Goal: Task Accomplishment & Management: Complete application form

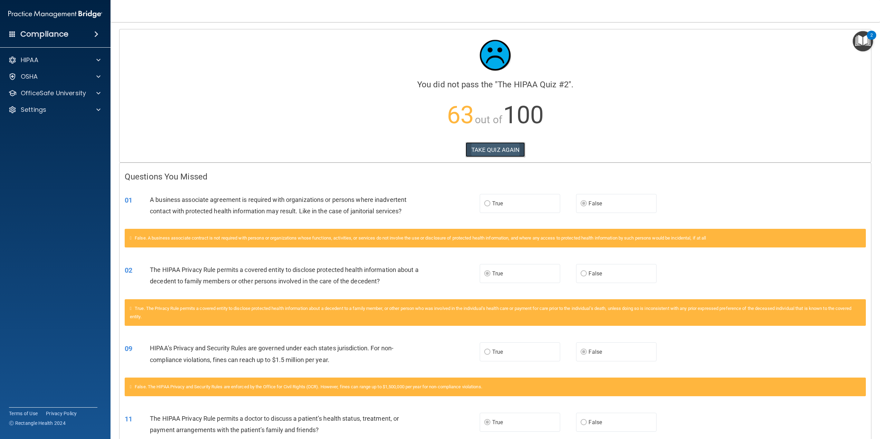
click at [492, 147] on button "TAKE QUIZ AGAIN" at bounding box center [495, 149] width 60 height 15
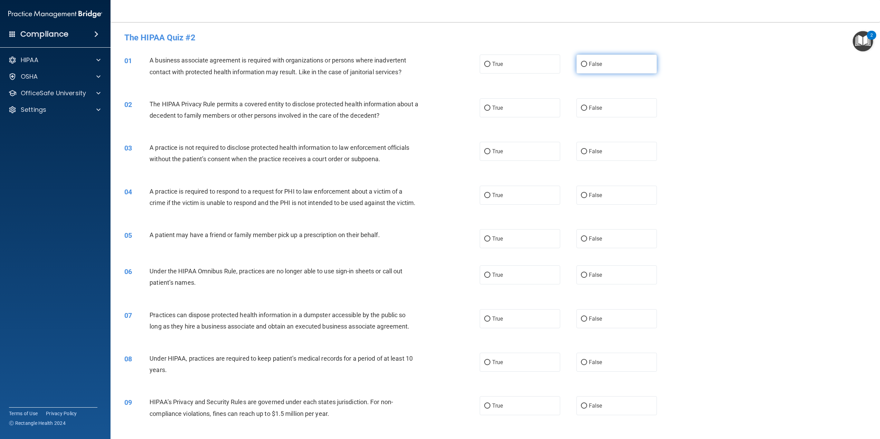
click at [589, 64] on span "False" at bounding box center [595, 64] width 13 height 7
click at [586, 64] on input "False" at bounding box center [584, 64] width 6 height 5
radio input "true"
click at [505, 107] on label "True" at bounding box center [519, 107] width 80 height 19
click at [490, 107] on input "True" at bounding box center [487, 108] width 6 height 5
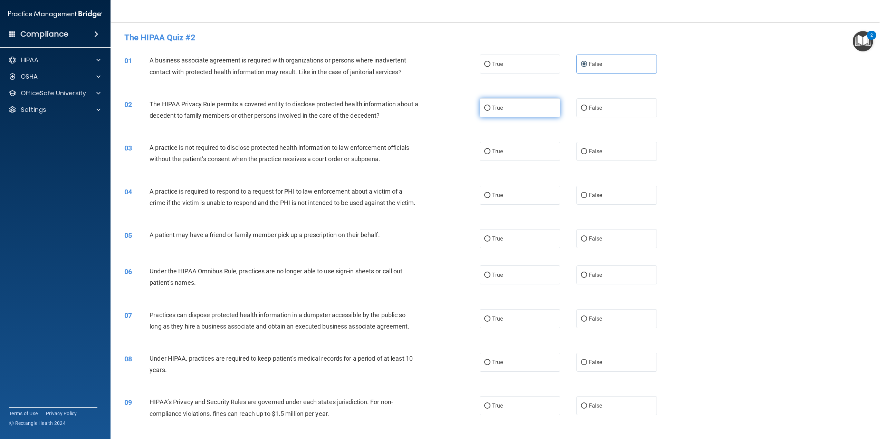
radio input "true"
click at [622, 149] on label "False" at bounding box center [616, 151] width 80 height 19
click at [587, 149] on input "False" at bounding box center [584, 151] width 6 height 5
radio input "true"
click at [539, 198] on label "True" at bounding box center [519, 195] width 80 height 19
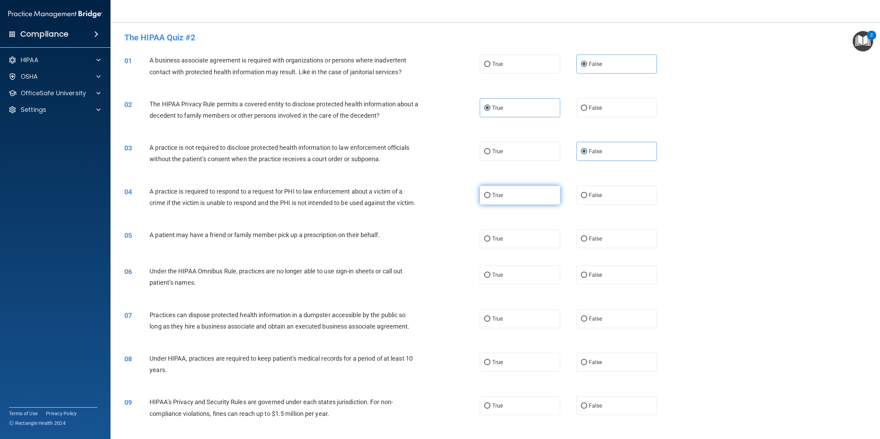
click at [490, 198] on input "True" at bounding box center [487, 195] width 6 height 5
radio input "true"
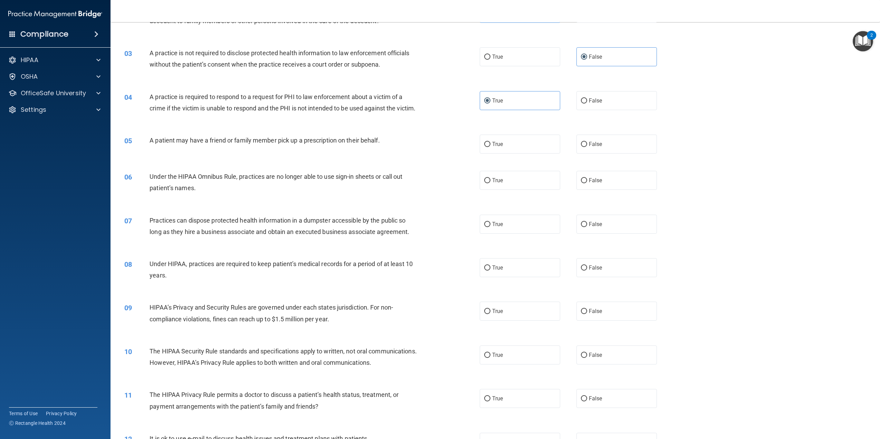
scroll to position [104, 0]
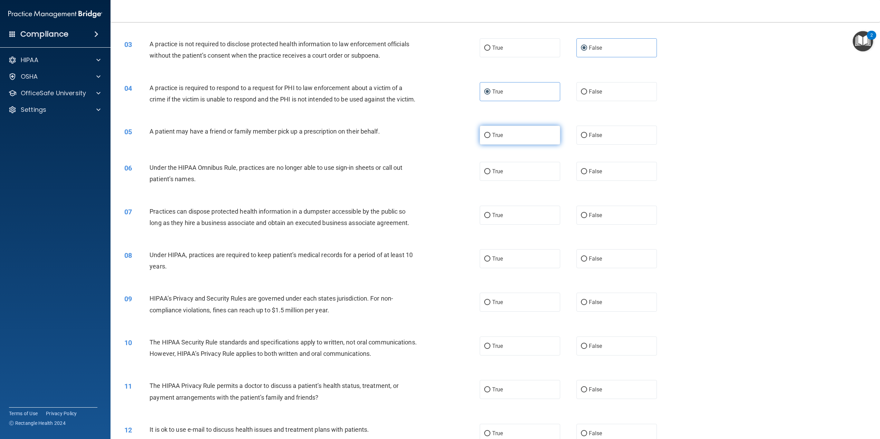
click at [487, 138] on input "True" at bounding box center [487, 135] width 6 height 5
radio input "true"
click at [600, 181] on label "False" at bounding box center [616, 171] width 80 height 19
click at [587, 174] on input "False" at bounding box center [584, 171] width 6 height 5
radio input "true"
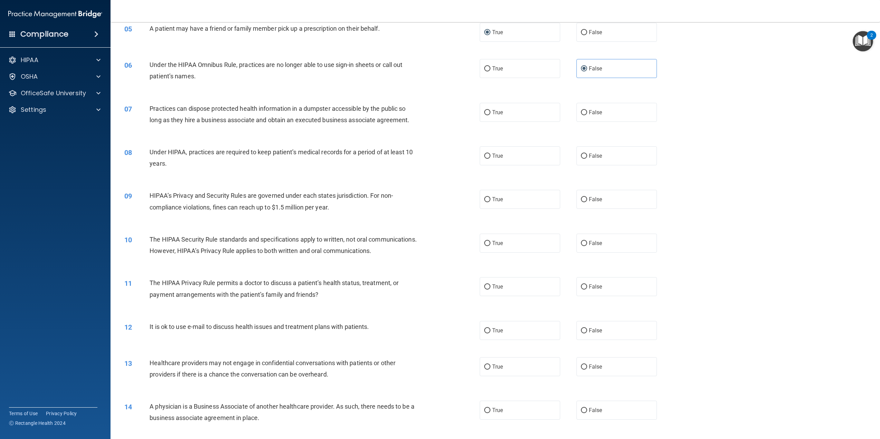
scroll to position [207, 0]
click at [602, 121] on label "False" at bounding box center [616, 111] width 80 height 19
click at [587, 115] on input "False" at bounding box center [584, 111] width 6 height 5
radio input "true"
click at [626, 165] on label "False" at bounding box center [616, 155] width 80 height 19
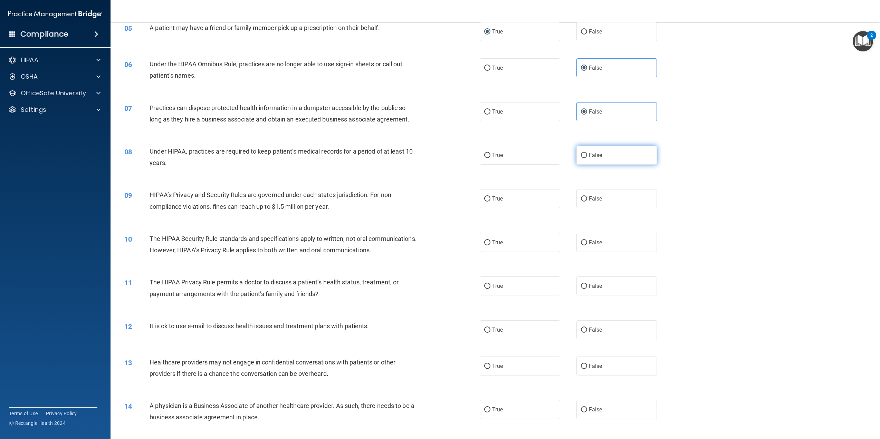
click at [587, 158] on input "False" at bounding box center [584, 155] width 6 height 5
radio input "true"
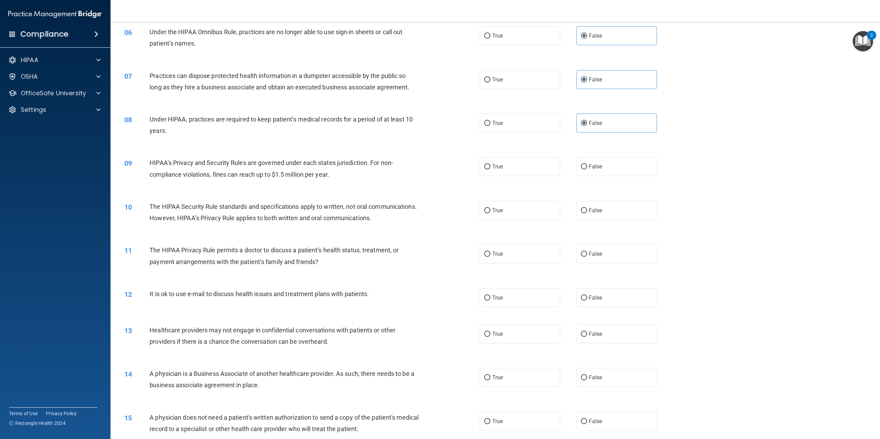
scroll to position [311, 0]
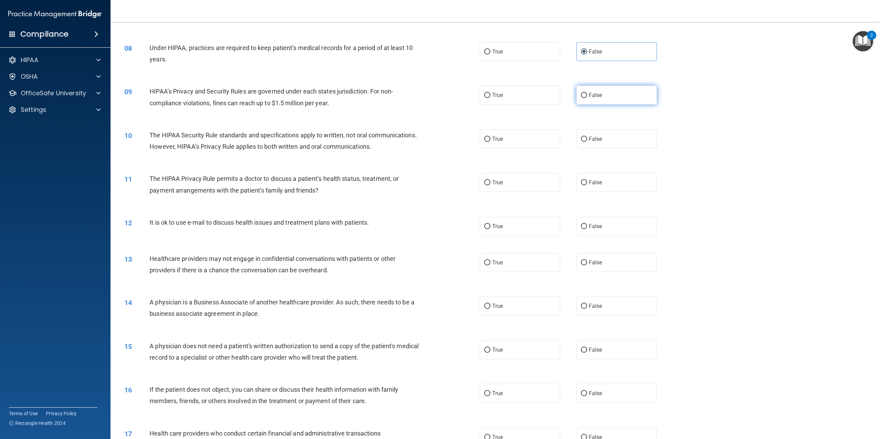
click at [619, 105] on label "False" at bounding box center [616, 95] width 80 height 19
click at [587, 98] on input "False" at bounding box center [584, 95] width 6 height 5
radio input "true"
click at [618, 148] on label "False" at bounding box center [616, 138] width 80 height 19
click at [587, 142] on input "False" at bounding box center [584, 139] width 6 height 5
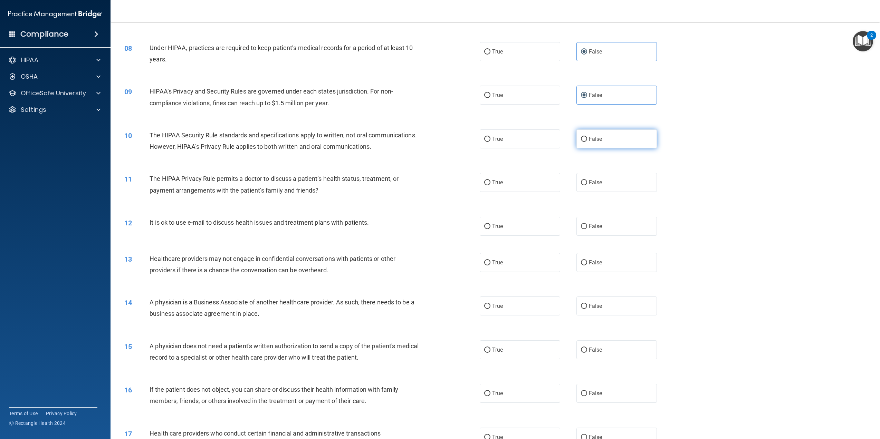
radio input "true"
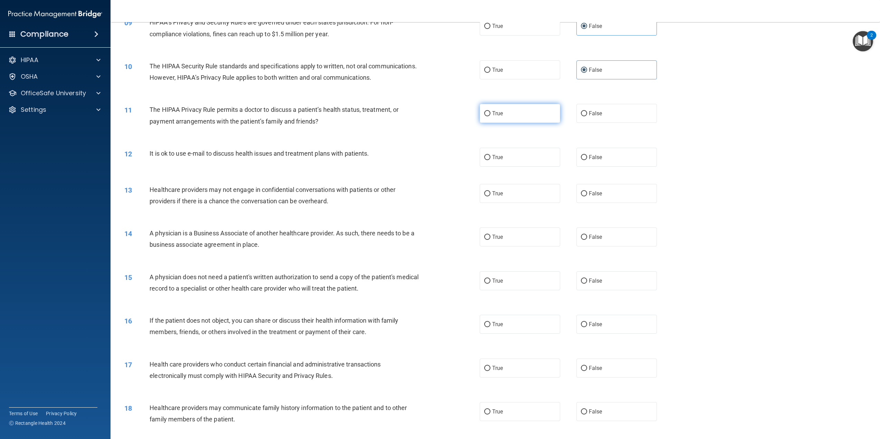
click at [492, 123] on label "True" at bounding box center [519, 113] width 80 height 19
click at [490, 116] on input "True" at bounding box center [487, 113] width 6 height 5
radio input "true"
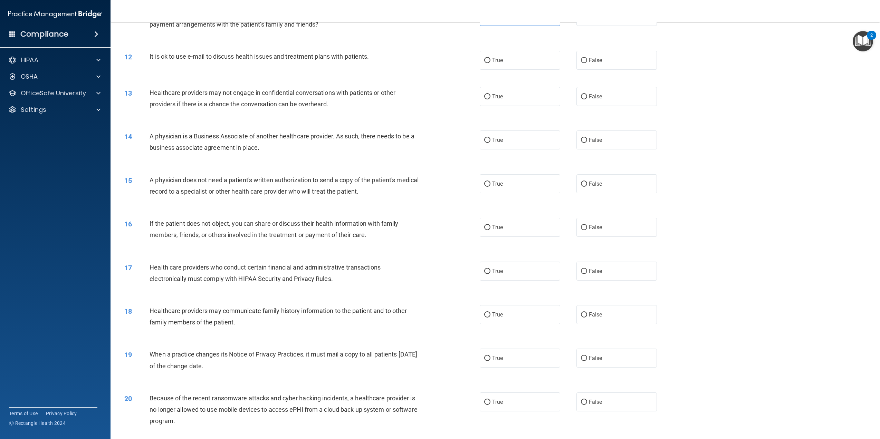
scroll to position [483, 0]
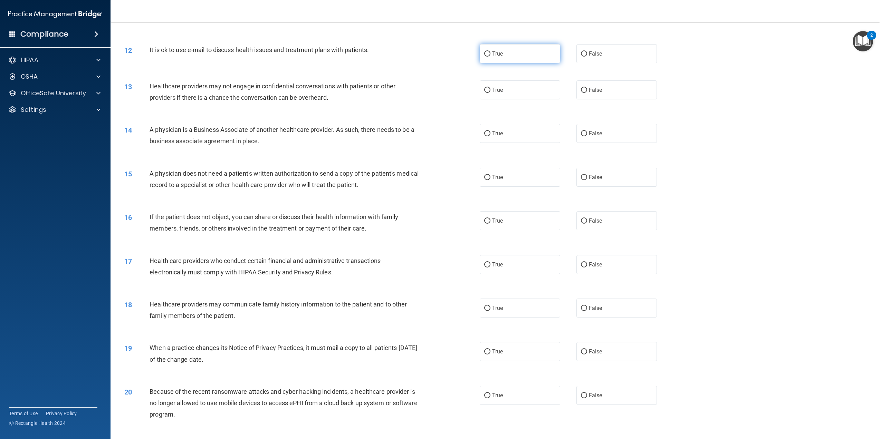
click at [538, 63] on label "True" at bounding box center [519, 53] width 80 height 19
click at [490, 57] on input "True" at bounding box center [487, 53] width 6 height 5
radio input "true"
click at [621, 99] on label "False" at bounding box center [616, 89] width 80 height 19
click at [587, 93] on input "False" at bounding box center [584, 90] width 6 height 5
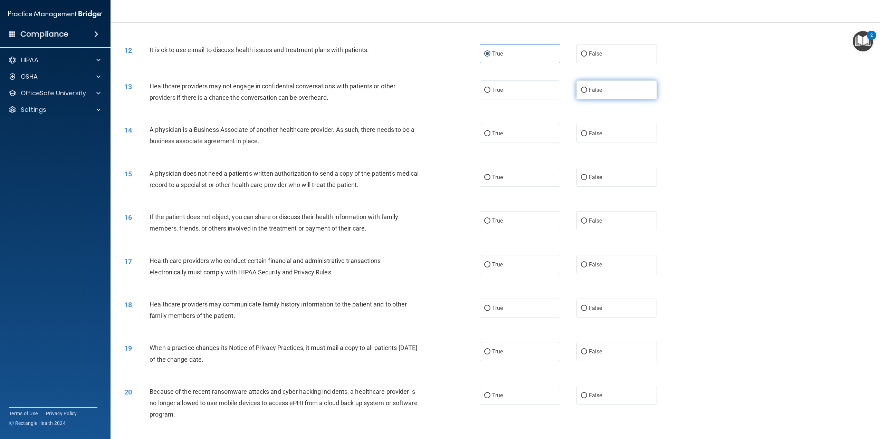
radio input "true"
click at [602, 143] on label "False" at bounding box center [616, 133] width 80 height 19
click at [587, 136] on input "False" at bounding box center [584, 133] width 6 height 5
radio input "true"
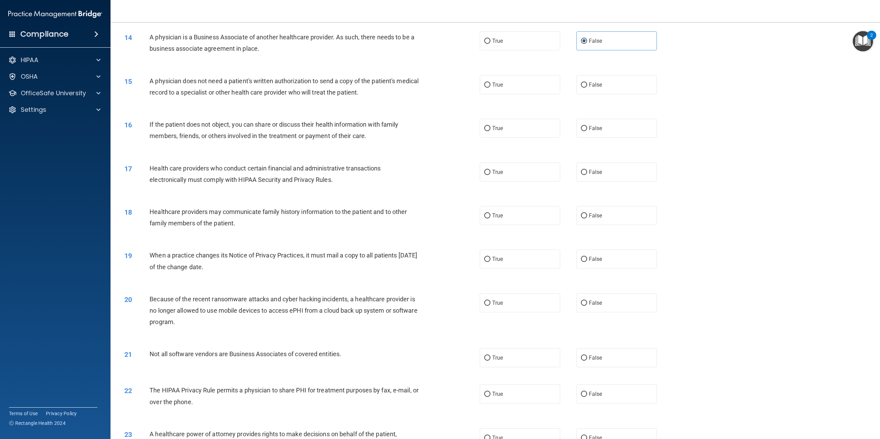
scroll to position [587, 0]
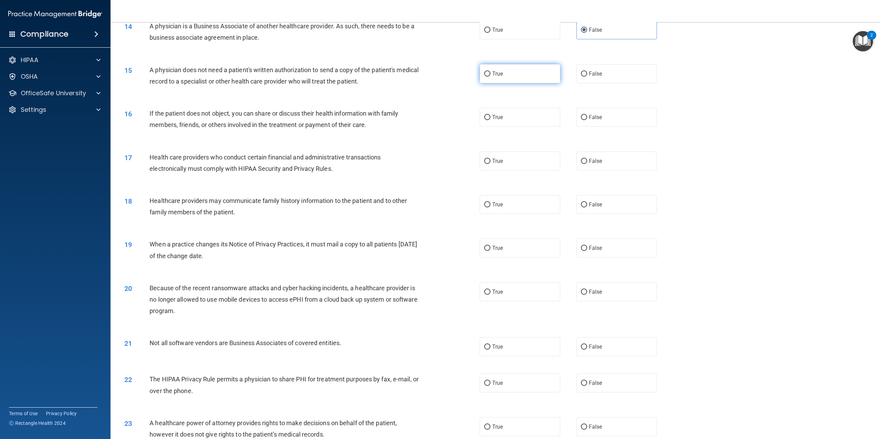
click at [515, 83] on label "True" at bounding box center [519, 73] width 80 height 19
click at [490, 77] on input "True" at bounding box center [487, 73] width 6 height 5
radio input "true"
click at [496, 127] on label "True" at bounding box center [519, 117] width 80 height 19
click at [490, 120] on input "True" at bounding box center [487, 117] width 6 height 5
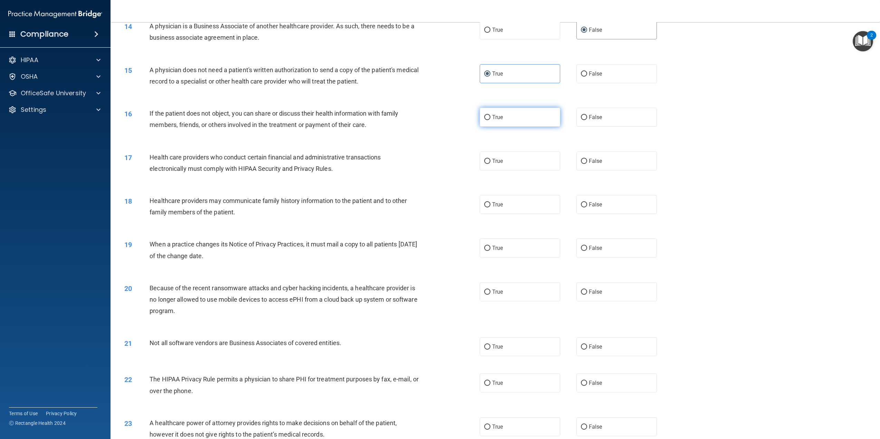
radio input "true"
click at [513, 171] on label "True" at bounding box center [519, 161] width 80 height 19
click at [490, 164] on input "True" at bounding box center [487, 161] width 6 height 5
radio input "true"
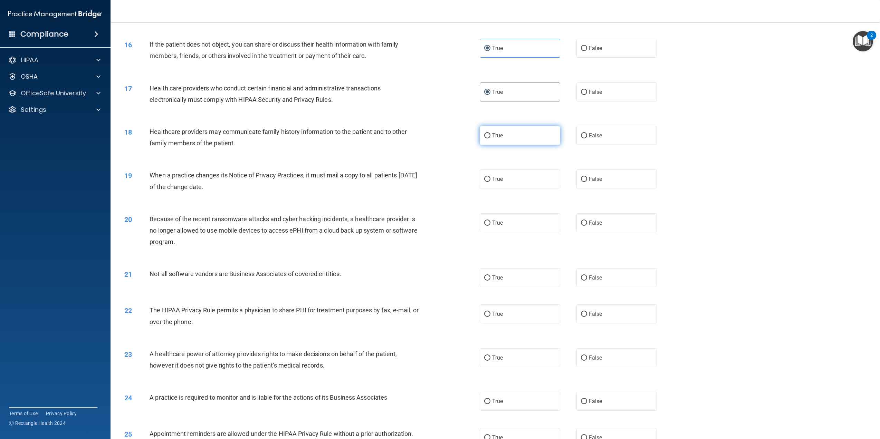
click at [505, 145] on label "True" at bounding box center [519, 135] width 80 height 19
click at [490, 138] on input "True" at bounding box center [487, 135] width 6 height 5
radio input "true"
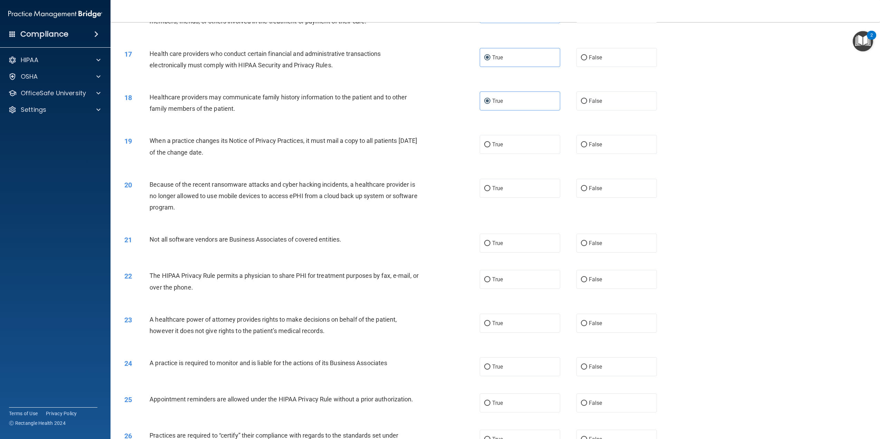
scroll to position [725, 0]
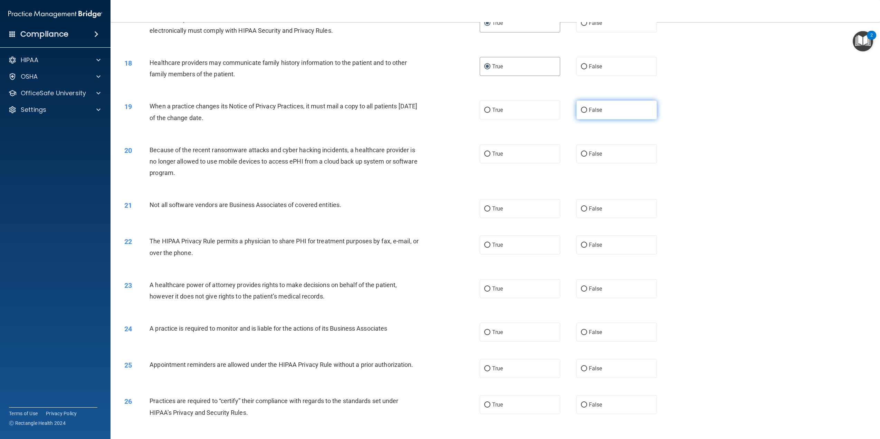
drag, startPoint x: 611, startPoint y: 147, endPoint x: 613, endPoint y: 138, distance: 8.5
click at [611, 135] on div "19 When a practice changes its Notice of Privacy Practices, it must mail a copy…" at bounding box center [495, 113] width 752 height 43
click at [615, 119] on label "False" at bounding box center [616, 109] width 80 height 19
click at [587, 113] on input "False" at bounding box center [584, 110] width 6 height 5
radio input "true"
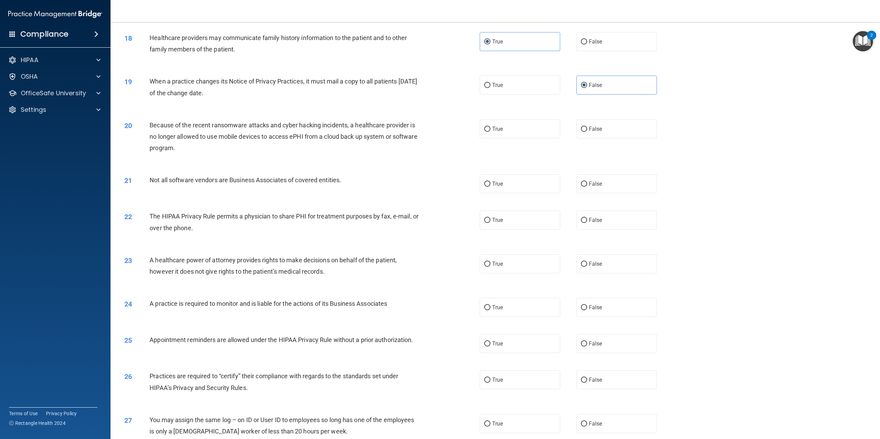
scroll to position [794, 0]
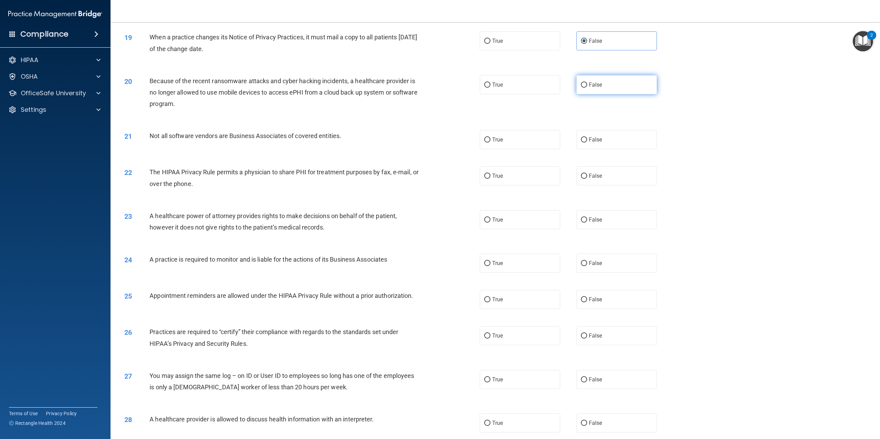
click at [604, 94] on label "False" at bounding box center [616, 84] width 80 height 19
click at [587, 88] on input "False" at bounding box center [584, 85] width 6 height 5
radio input "true"
click at [508, 149] on label "True" at bounding box center [519, 139] width 80 height 19
click at [490, 143] on input "True" at bounding box center [487, 139] width 6 height 5
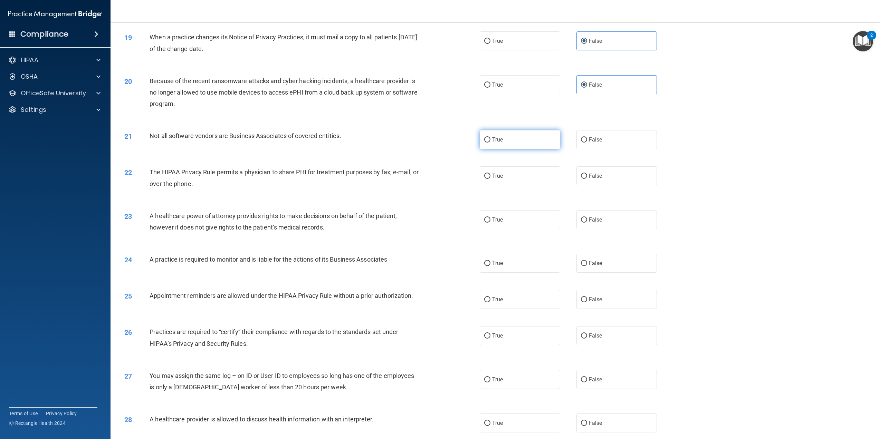
radio input "true"
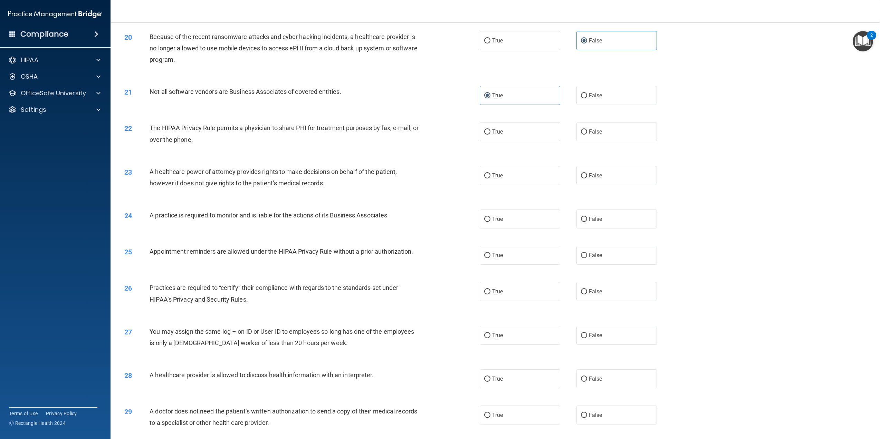
scroll to position [863, 0]
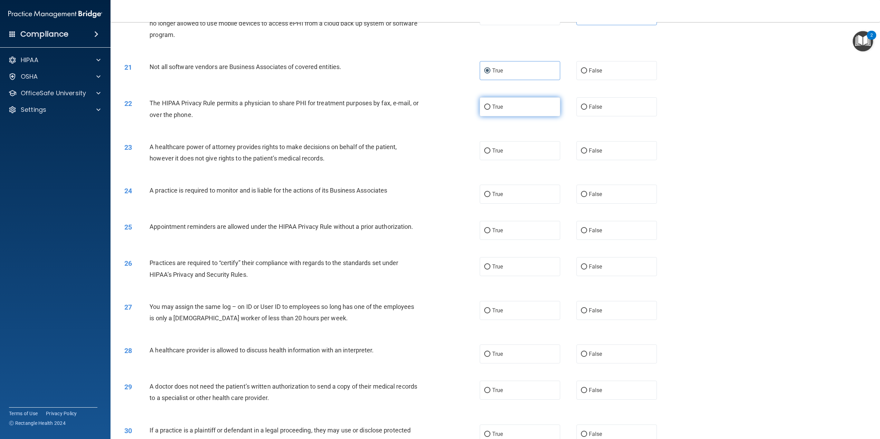
click at [513, 116] on label "True" at bounding box center [519, 106] width 80 height 19
click at [490, 110] on input "True" at bounding box center [487, 107] width 6 height 5
radio input "true"
click at [493, 154] on span "True" at bounding box center [497, 150] width 11 height 7
click at [490, 154] on input "True" at bounding box center [487, 150] width 6 height 5
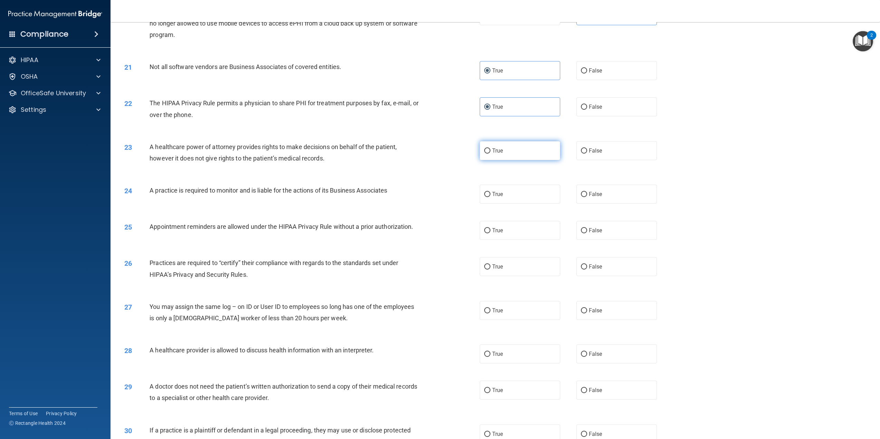
radio input "true"
click at [576, 160] on label "False" at bounding box center [616, 150] width 80 height 19
click at [581, 154] on input "False" at bounding box center [584, 150] width 6 height 5
radio input "true"
radio input "false"
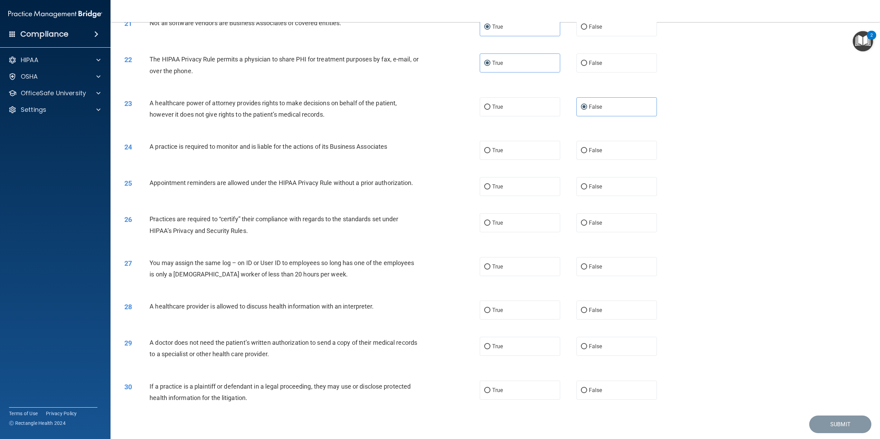
scroll to position [932, 0]
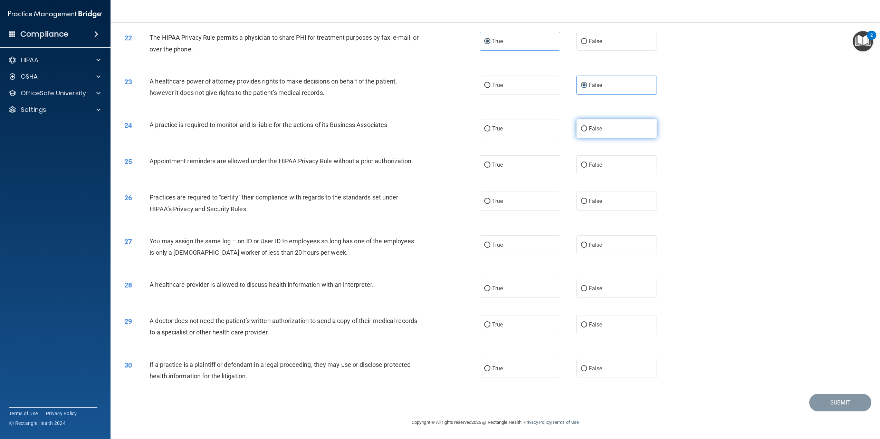
click at [618, 138] on label "False" at bounding box center [616, 128] width 80 height 19
click at [587, 132] on input "False" at bounding box center [584, 128] width 6 height 5
radio input "true"
click at [504, 167] on label "True" at bounding box center [519, 164] width 80 height 19
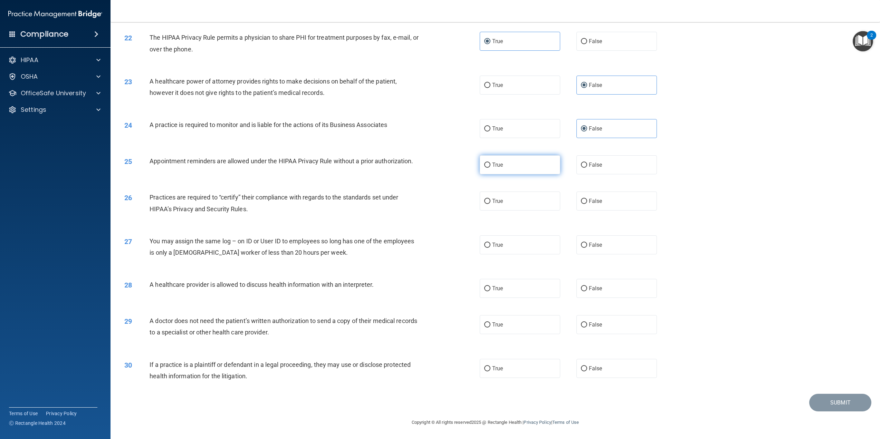
click at [490, 167] on input "True" at bounding box center [487, 165] width 6 height 5
radio input "true"
click at [623, 200] on label "False" at bounding box center [616, 201] width 80 height 19
click at [587, 200] on input "False" at bounding box center [584, 201] width 6 height 5
radio input "true"
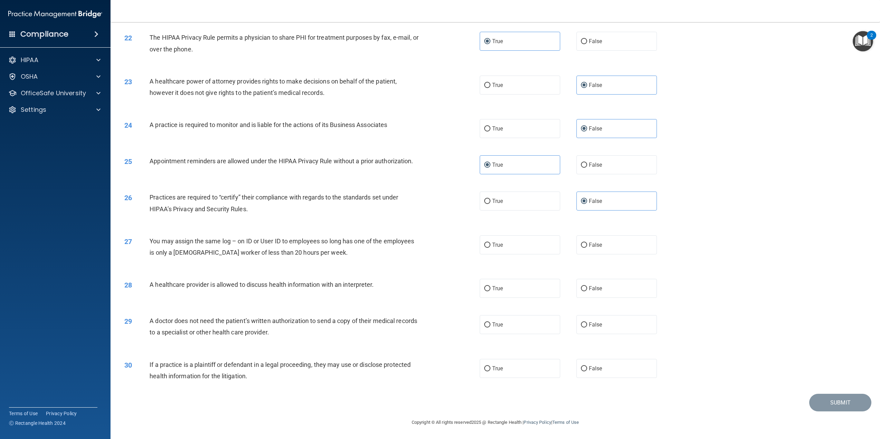
click at [611, 255] on div "27 You may assign the same log – on ID or User ID to employees so long has one …" at bounding box center [495, 248] width 752 height 43
click at [610, 247] on label "False" at bounding box center [616, 244] width 80 height 19
click at [587, 247] on input "False" at bounding box center [584, 245] width 6 height 5
radio input "true"
click at [540, 295] on label "True" at bounding box center [519, 288] width 80 height 19
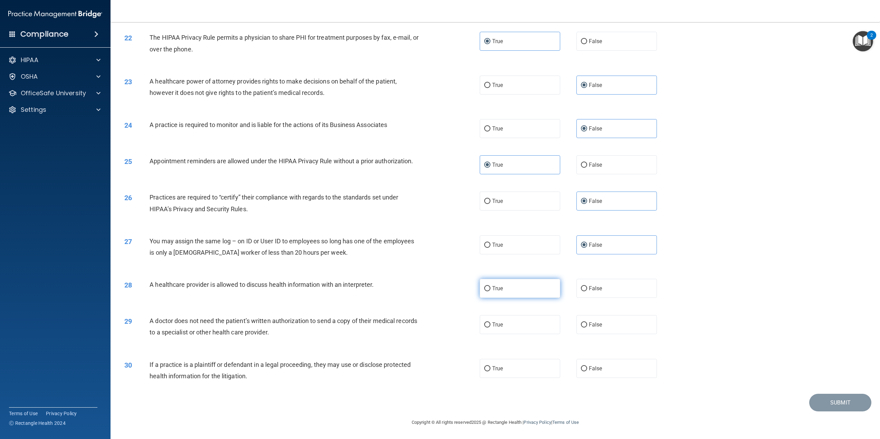
click at [490, 291] on input "True" at bounding box center [487, 288] width 6 height 5
radio input "true"
click at [612, 323] on label "False" at bounding box center [616, 324] width 80 height 19
click at [587, 323] on input "False" at bounding box center [584, 324] width 6 height 5
radio input "true"
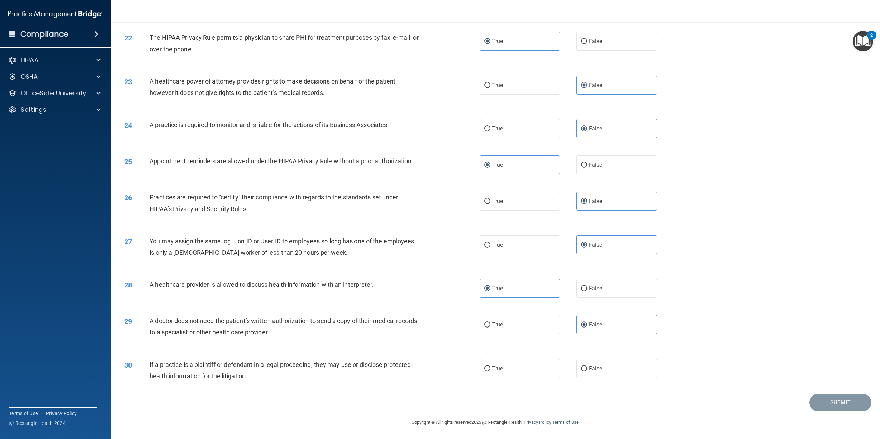
click at [534, 378] on div "30 If a practice is a plaintiff or defendant in a legal proceeding, they may us…" at bounding box center [495, 371] width 752 height 43
click at [525, 368] on label "True" at bounding box center [519, 368] width 80 height 19
click at [490, 368] on input "True" at bounding box center [487, 368] width 6 height 5
radio input "true"
click at [477, 314] on div "29 A doctor does not need the patient’s written authorization to send a copy of…" at bounding box center [495, 328] width 752 height 43
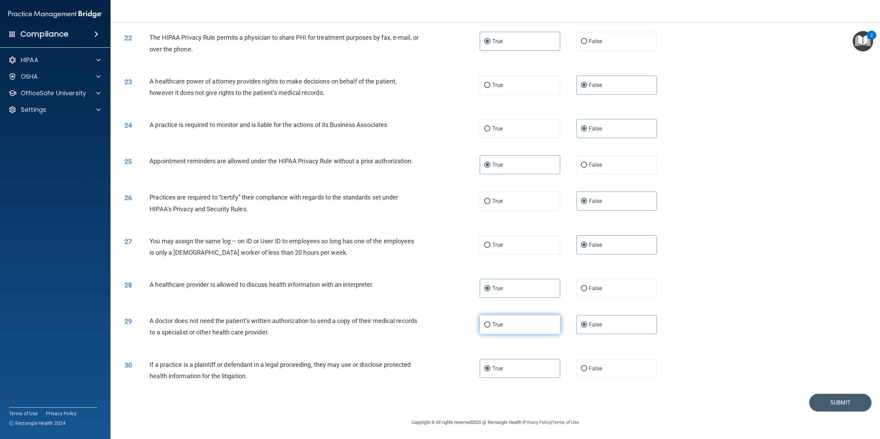
click at [505, 327] on label "True" at bounding box center [519, 324] width 80 height 19
click at [490, 327] on input "True" at bounding box center [487, 324] width 6 height 5
radio input "true"
radio input "false"
click at [856, 401] on button "Submit" at bounding box center [840, 403] width 62 height 18
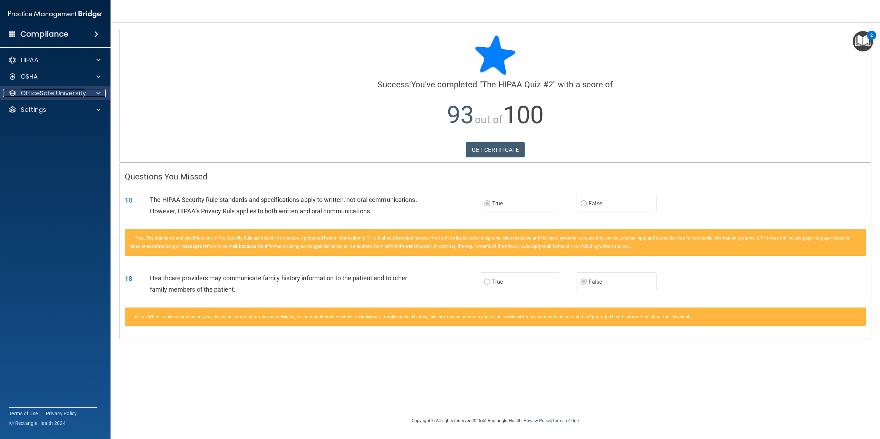
click at [55, 91] on p "OfficeSafe University" at bounding box center [53, 93] width 65 height 8
click at [64, 110] on div "HIPAA Training" at bounding box center [51, 109] width 94 height 7
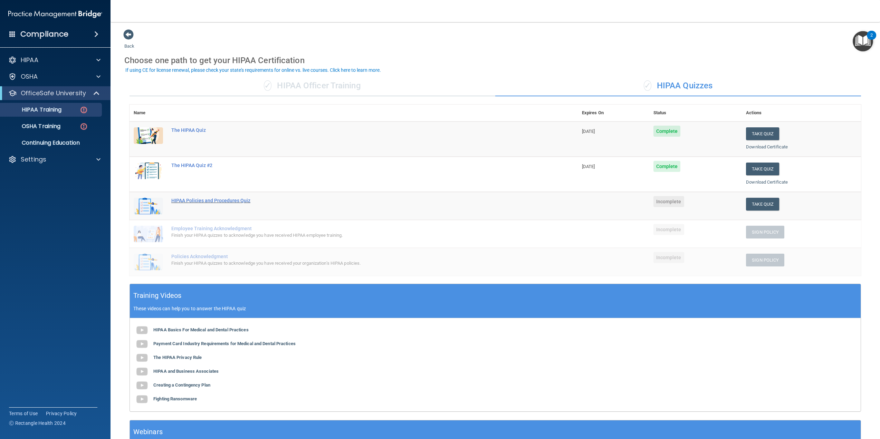
click at [203, 202] on div "HIPAA Policies and Procedures Quiz" at bounding box center [357, 201] width 372 height 6
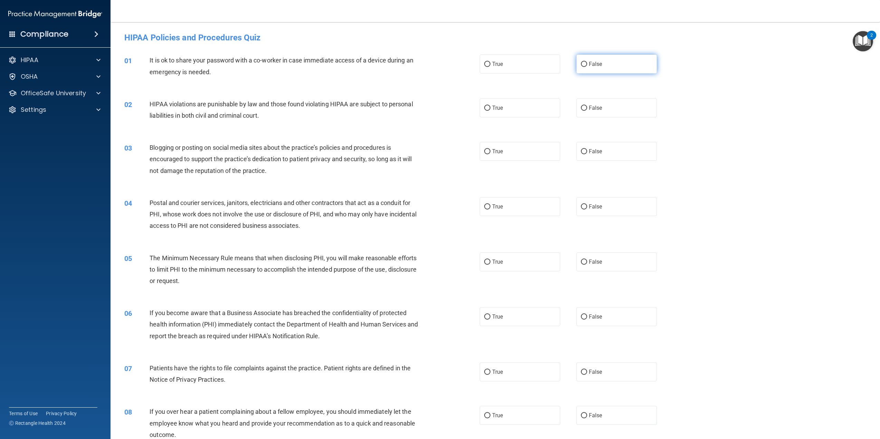
click at [591, 62] on span "False" at bounding box center [595, 64] width 13 height 7
click at [587, 62] on input "False" at bounding box center [584, 64] width 6 height 5
radio input "true"
click at [512, 111] on label "True" at bounding box center [519, 107] width 80 height 19
click at [490, 111] on input "True" at bounding box center [487, 108] width 6 height 5
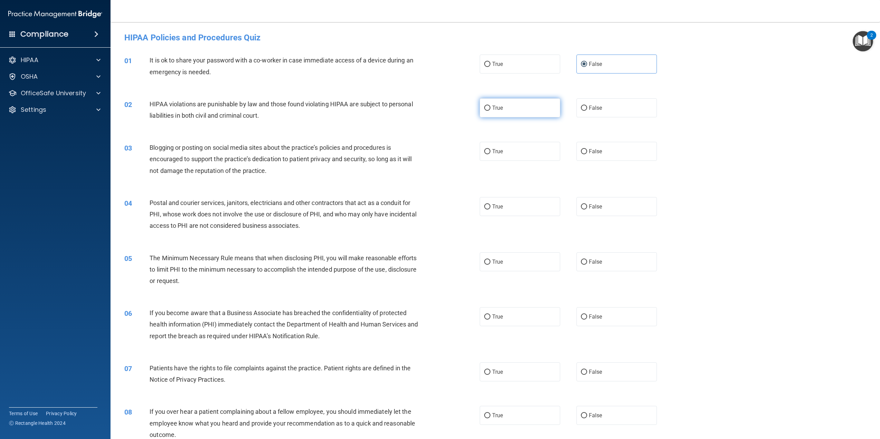
radio input "true"
click at [505, 150] on label "True" at bounding box center [519, 151] width 80 height 19
click at [490, 150] on input "True" at bounding box center [487, 151] width 6 height 5
radio input "true"
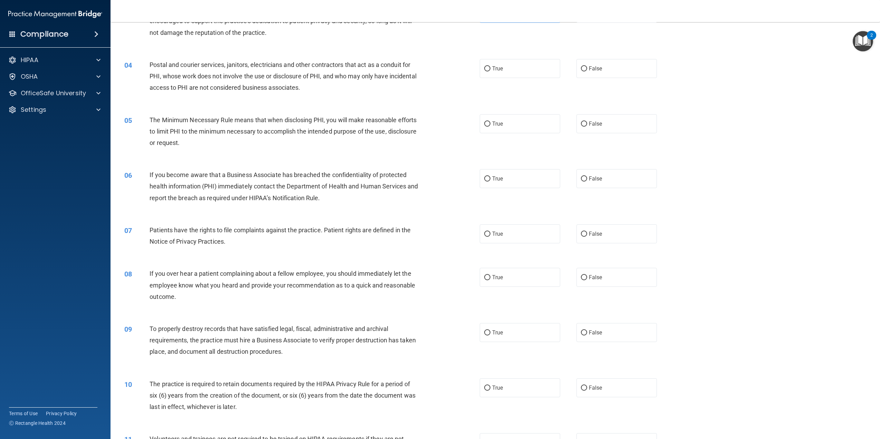
scroll to position [69, 0]
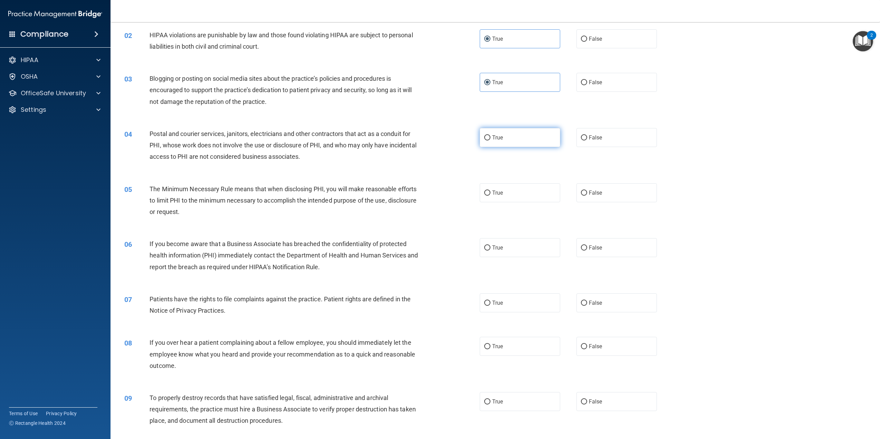
click at [513, 138] on label "True" at bounding box center [519, 137] width 80 height 19
click at [490, 138] on input "True" at bounding box center [487, 137] width 6 height 5
radio input "true"
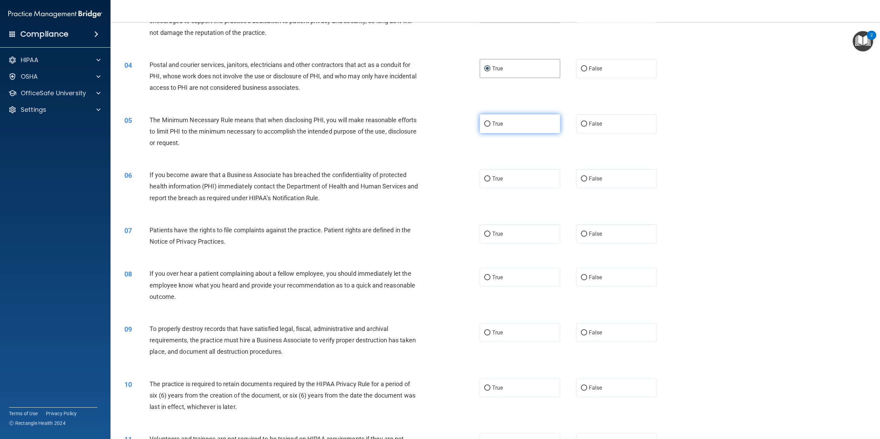
click at [511, 130] on label "True" at bounding box center [519, 123] width 80 height 19
click at [490, 127] on input "True" at bounding box center [487, 124] width 6 height 5
radio input "true"
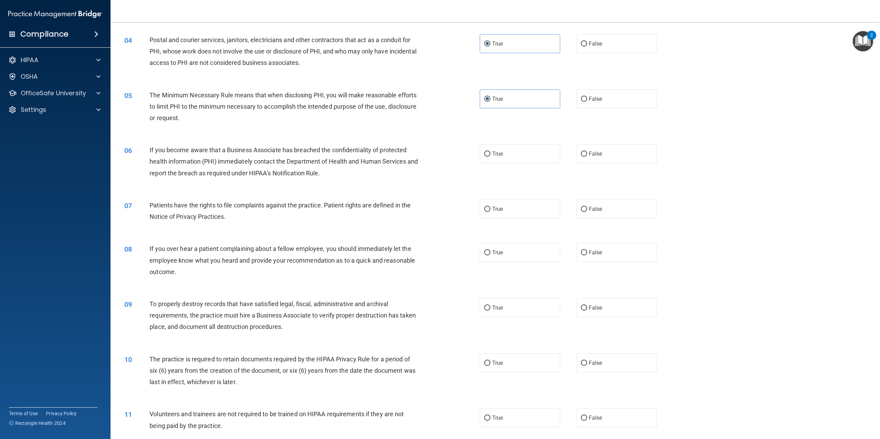
scroll to position [207, 0]
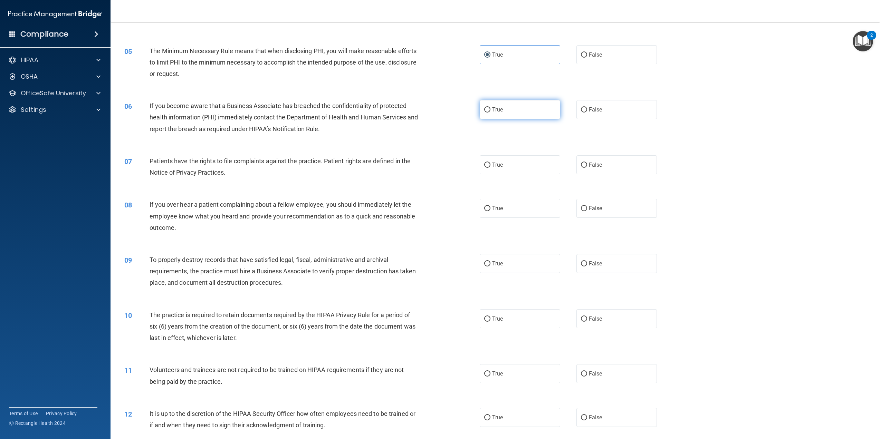
click at [507, 103] on label "True" at bounding box center [519, 109] width 80 height 19
click at [490, 107] on input "True" at bounding box center [487, 109] width 6 height 5
radio input "true"
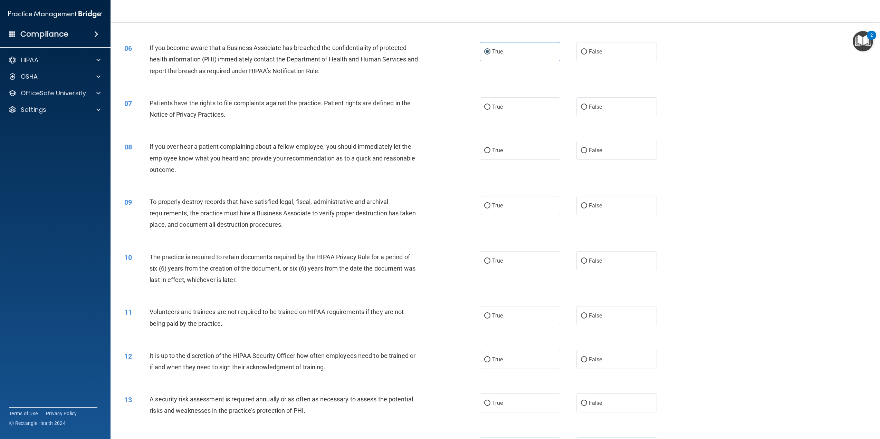
scroll to position [276, 0]
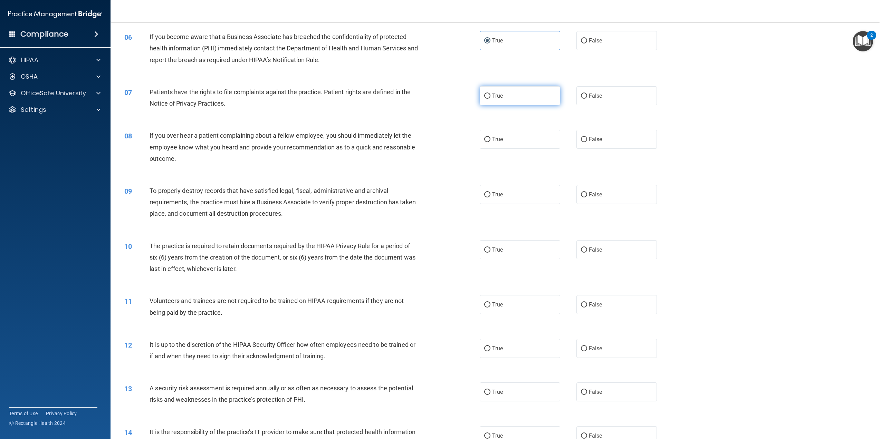
click at [516, 88] on label "True" at bounding box center [519, 95] width 80 height 19
click at [490, 94] on input "True" at bounding box center [487, 96] width 6 height 5
radio input "true"
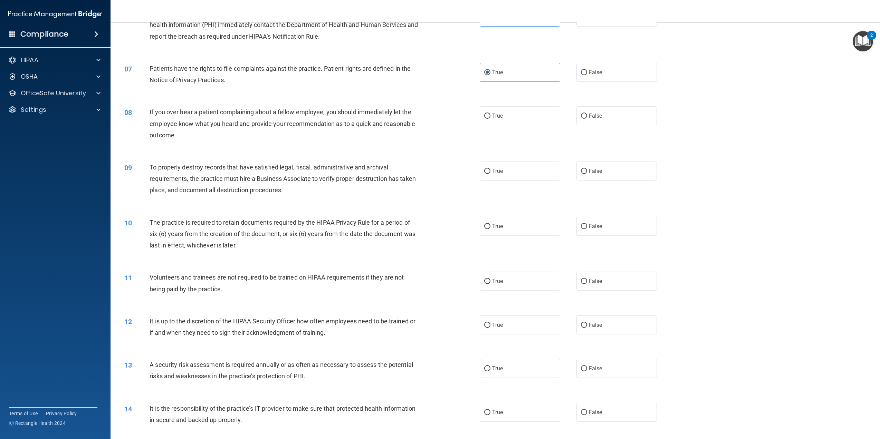
scroll to position [311, 0]
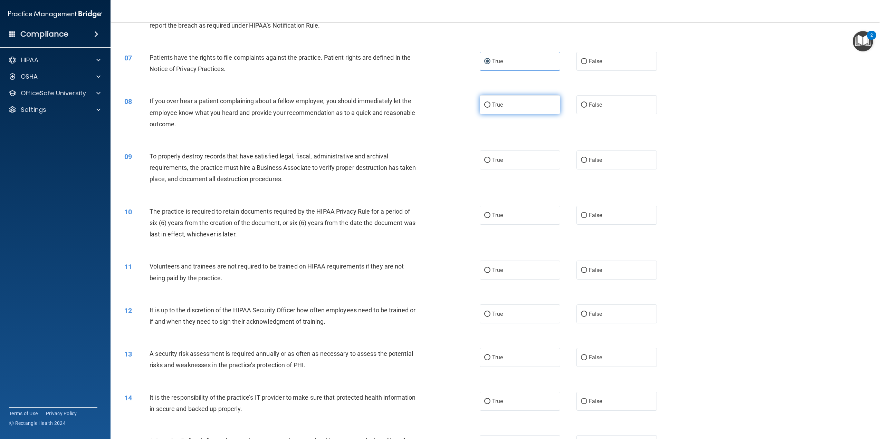
click at [555, 100] on label "True" at bounding box center [519, 104] width 80 height 19
click at [490, 103] on input "True" at bounding box center [487, 105] width 6 height 5
radio input "true"
click at [507, 164] on label "True" at bounding box center [519, 160] width 80 height 19
click at [490, 163] on input "True" at bounding box center [487, 160] width 6 height 5
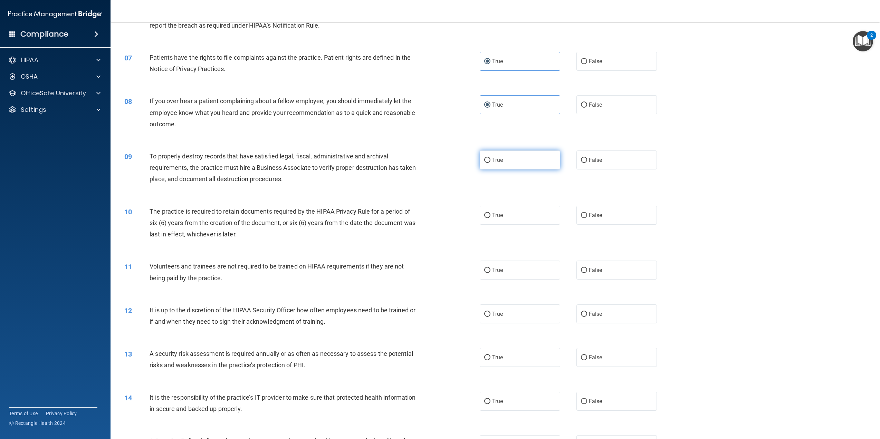
radio input "true"
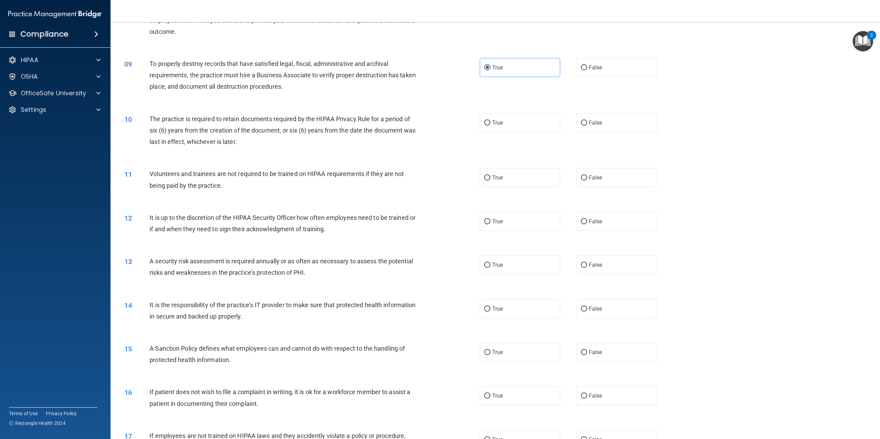
scroll to position [414, 0]
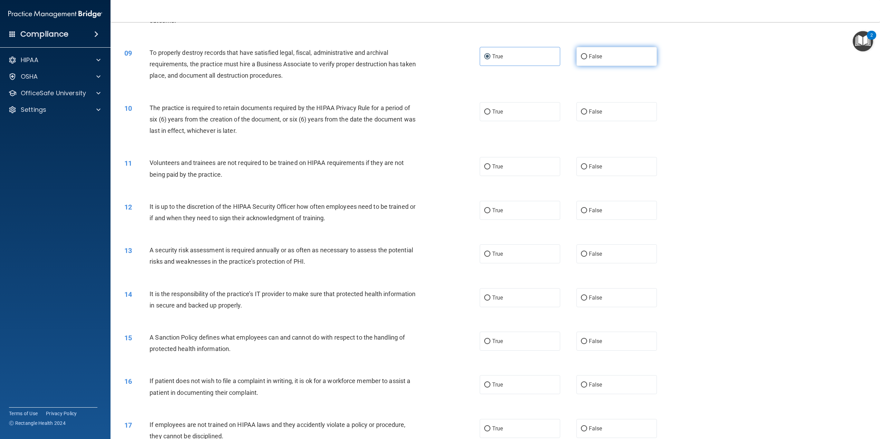
click at [584, 58] on label "False" at bounding box center [616, 56] width 80 height 19
click at [584, 58] on input "False" at bounding box center [584, 56] width 6 height 5
radio input "true"
radio input "false"
click at [507, 108] on label "True" at bounding box center [519, 111] width 80 height 19
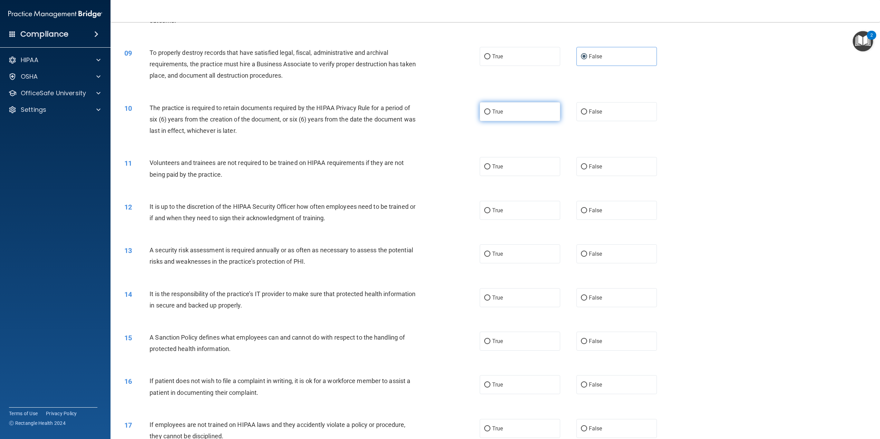
click at [490, 109] on input "True" at bounding box center [487, 111] width 6 height 5
radio input "true"
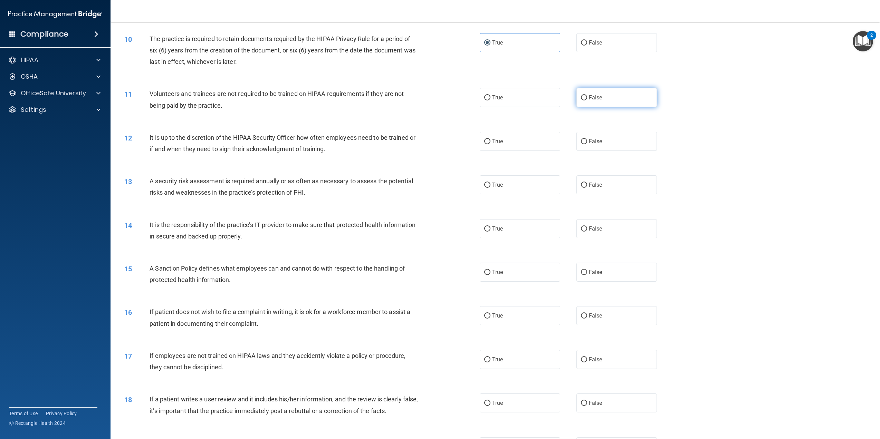
click at [594, 99] on span "False" at bounding box center [595, 97] width 13 height 7
click at [587, 99] on input "False" at bounding box center [584, 97] width 6 height 5
radio input "true"
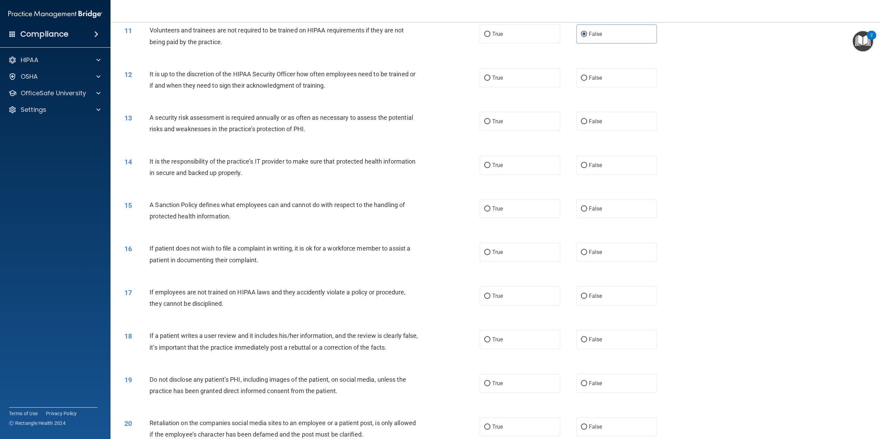
scroll to position [552, 0]
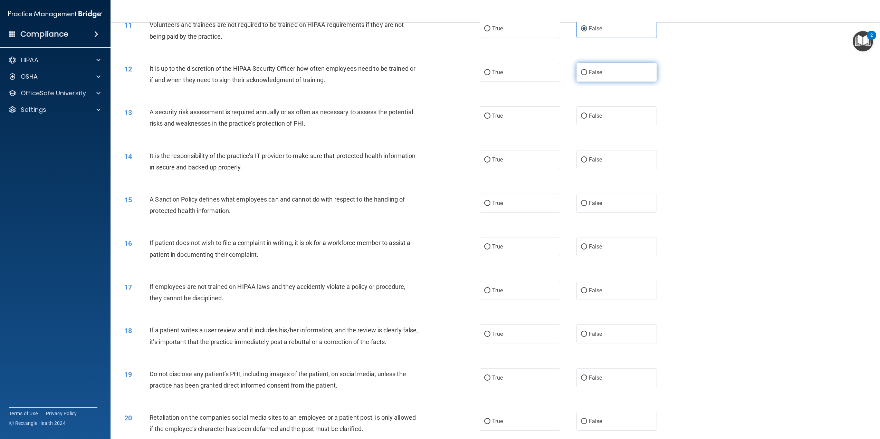
click at [607, 70] on label "False" at bounding box center [616, 72] width 80 height 19
click at [587, 70] on input "False" at bounding box center [584, 72] width 6 height 5
radio input "true"
click at [508, 117] on label "True" at bounding box center [519, 115] width 80 height 19
click at [490, 117] on input "True" at bounding box center [487, 116] width 6 height 5
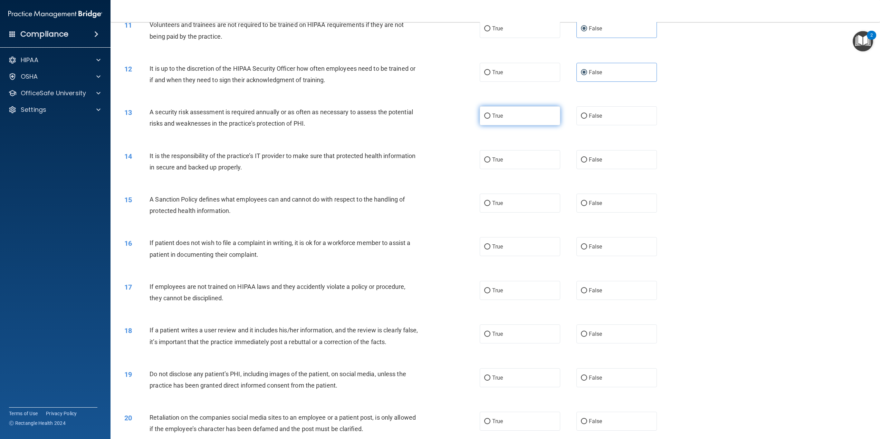
radio input "true"
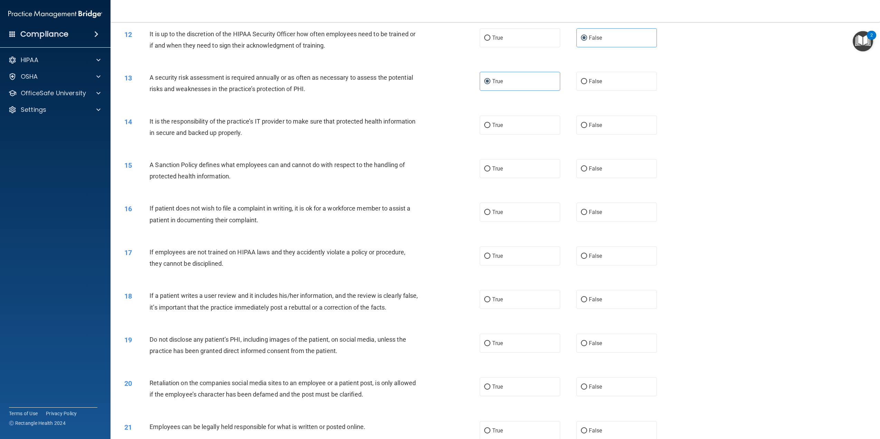
scroll to position [621, 0]
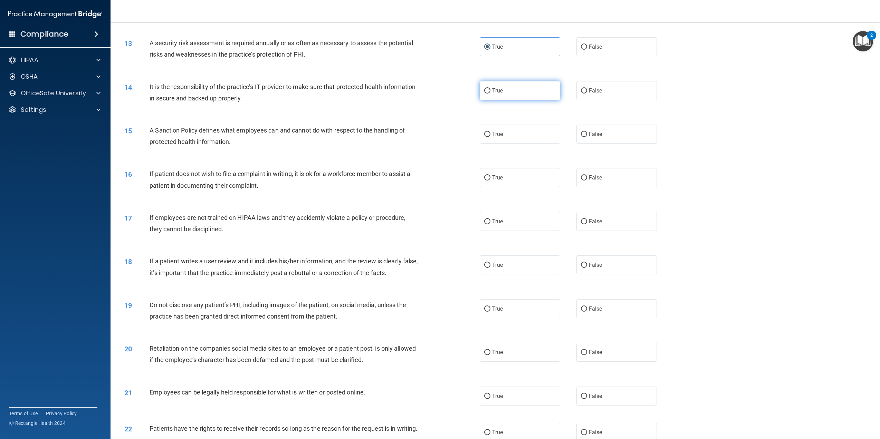
click at [516, 82] on label "True" at bounding box center [519, 90] width 80 height 19
click at [490, 88] on input "True" at bounding box center [487, 90] width 6 height 5
radio input "true"
click at [513, 134] on label "True" at bounding box center [519, 134] width 80 height 19
click at [490, 134] on input "True" at bounding box center [487, 134] width 6 height 5
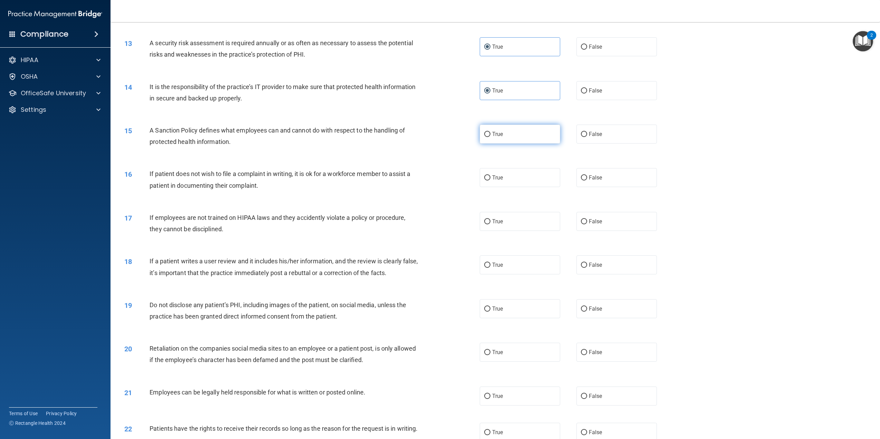
radio input "true"
click at [533, 173] on label "True" at bounding box center [519, 177] width 80 height 19
click at [490, 175] on input "True" at bounding box center [487, 177] width 6 height 5
radio input "true"
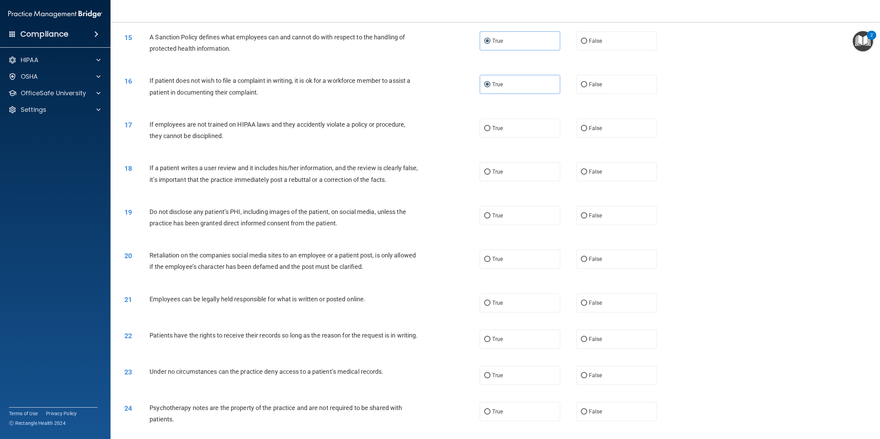
scroll to position [725, 0]
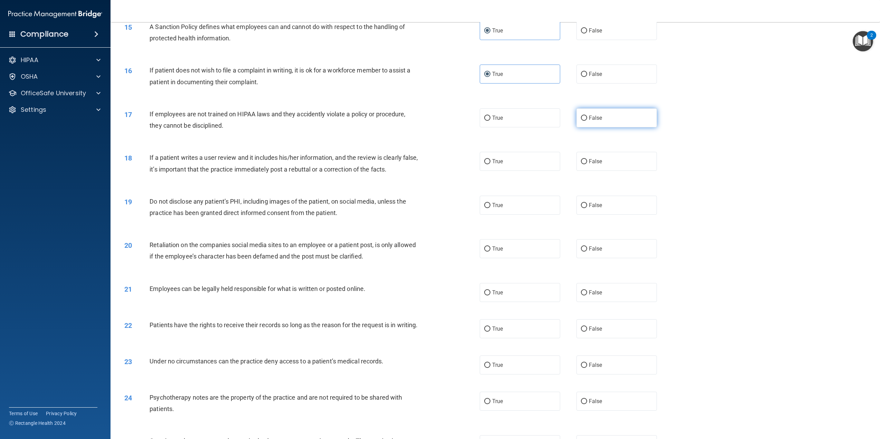
click at [587, 114] on label "False" at bounding box center [616, 117] width 80 height 19
click at [587, 116] on input "False" at bounding box center [584, 118] width 6 height 5
radio input "true"
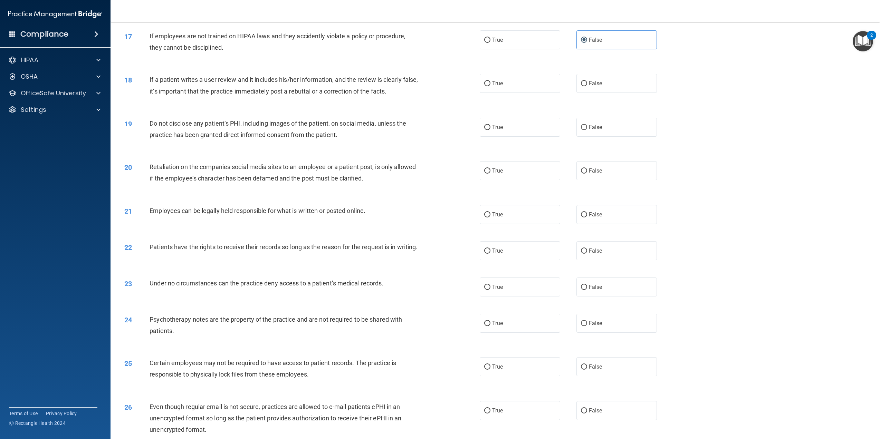
scroll to position [835, 0]
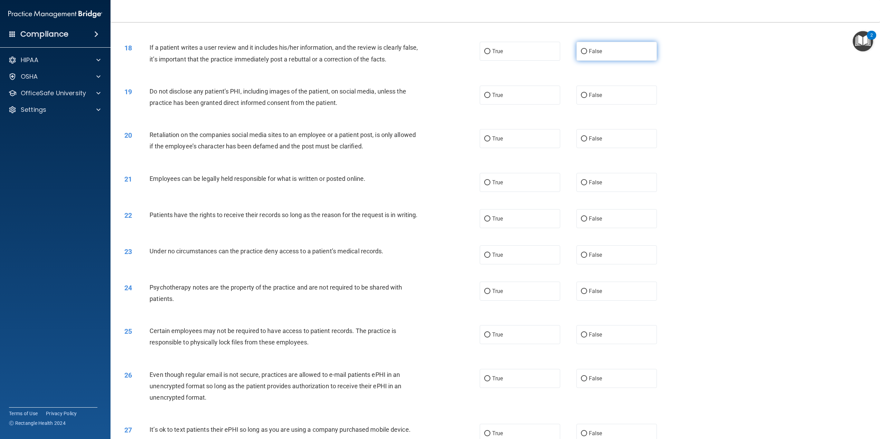
click at [631, 51] on label "False" at bounding box center [616, 51] width 80 height 19
click at [587, 51] on input "False" at bounding box center [584, 51] width 6 height 5
radio input "true"
click at [549, 97] on label "True" at bounding box center [519, 95] width 80 height 19
click at [490, 97] on input "True" at bounding box center [487, 95] width 6 height 5
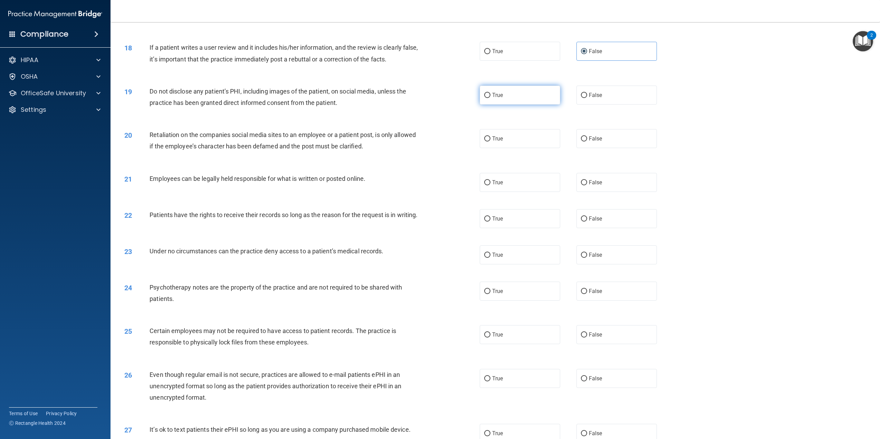
radio input "true"
click at [622, 139] on label "False" at bounding box center [616, 138] width 80 height 19
click at [587, 139] on input "False" at bounding box center [584, 138] width 6 height 5
radio input "true"
click at [490, 178] on label "True" at bounding box center [519, 182] width 80 height 19
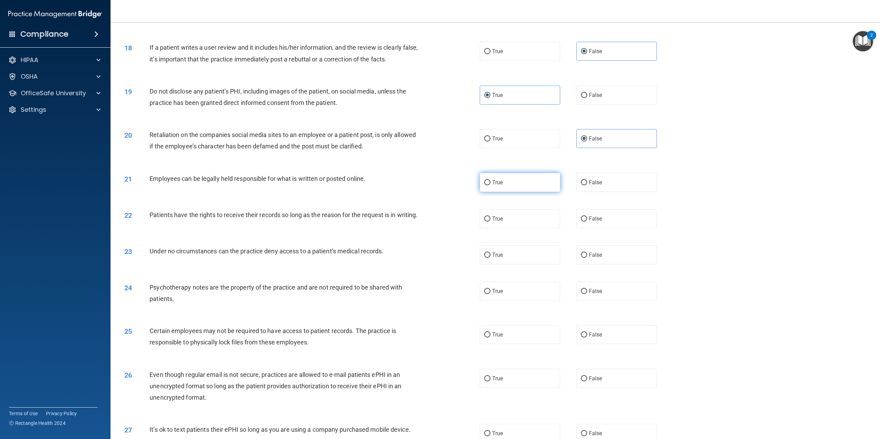
click at [490, 180] on input "True" at bounding box center [487, 182] width 6 height 5
radio input "true"
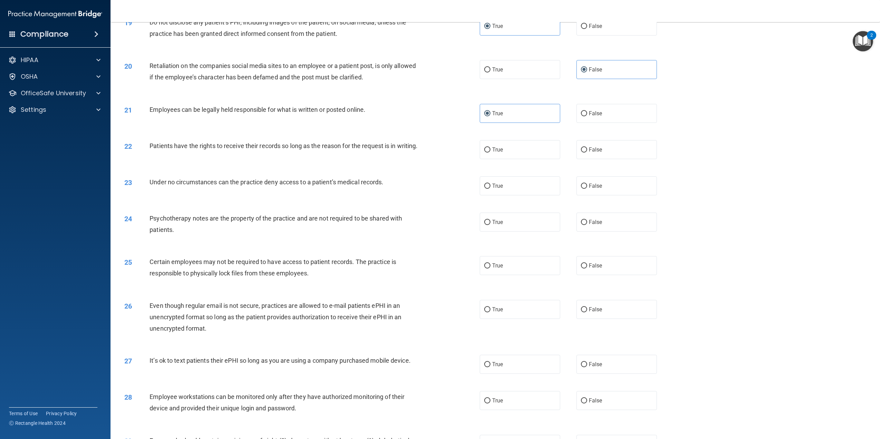
scroll to position [939, 0]
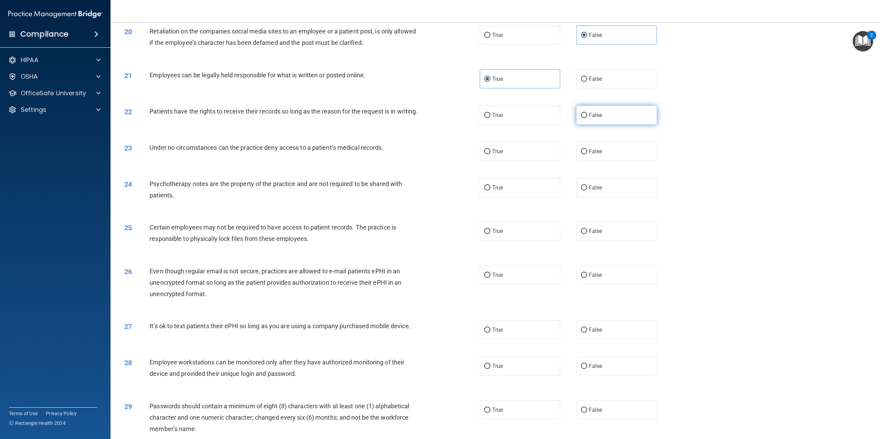
click at [607, 115] on label "False" at bounding box center [616, 115] width 80 height 19
click at [587, 115] on input "False" at bounding box center [584, 115] width 6 height 5
radio input "true"
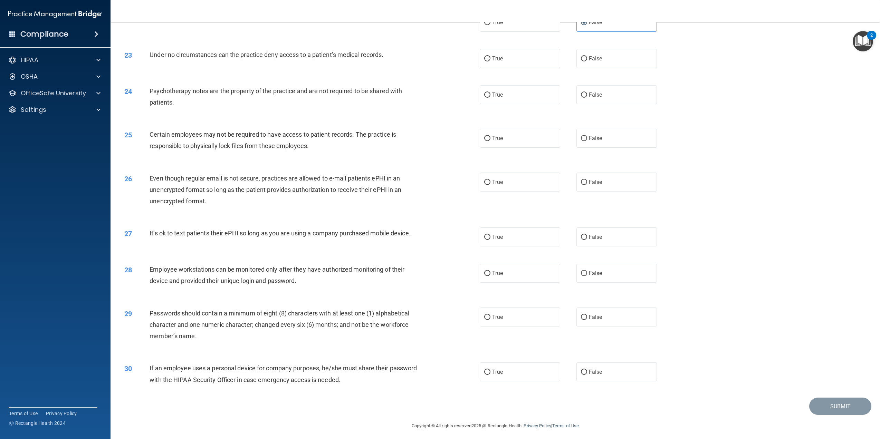
scroll to position [1042, 0]
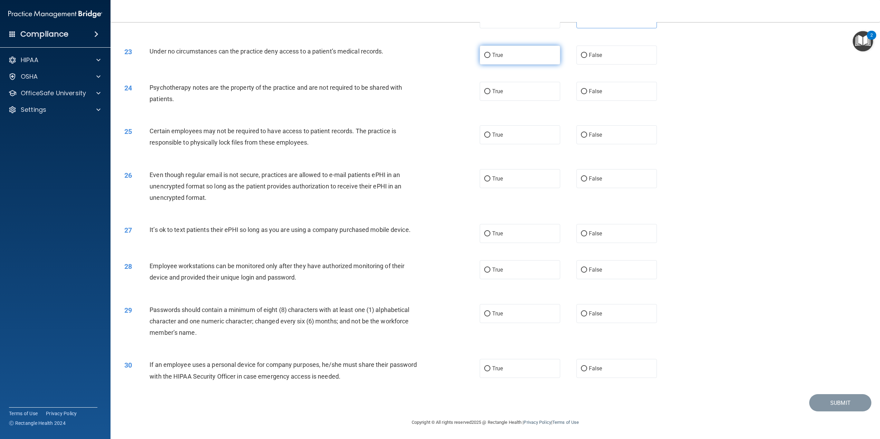
click at [513, 56] on label "True" at bounding box center [519, 55] width 80 height 19
click at [490, 56] on input "True" at bounding box center [487, 55] width 6 height 5
radio input "true"
click at [601, 95] on label "False" at bounding box center [616, 91] width 80 height 19
click at [587, 94] on input "False" at bounding box center [584, 91] width 6 height 5
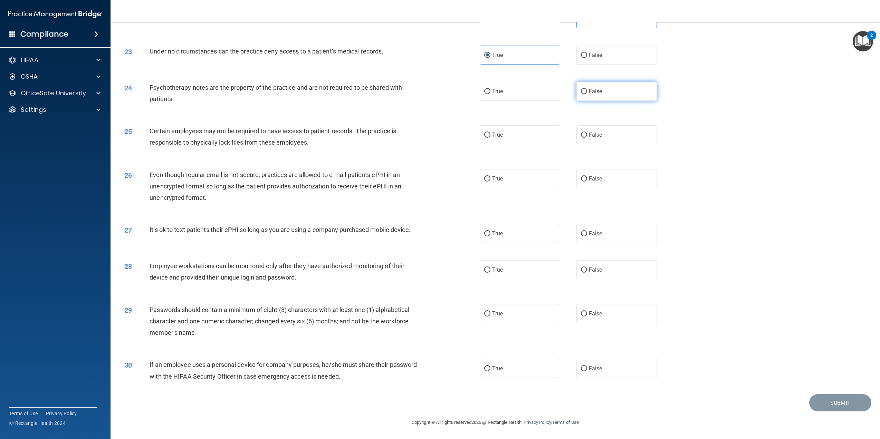
radio input "true"
click at [518, 138] on label "True" at bounding box center [519, 134] width 80 height 19
click at [490, 138] on input "True" at bounding box center [487, 135] width 6 height 5
radio input "true"
click at [596, 181] on span "False" at bounding box center [595, 178] width 13 height 7
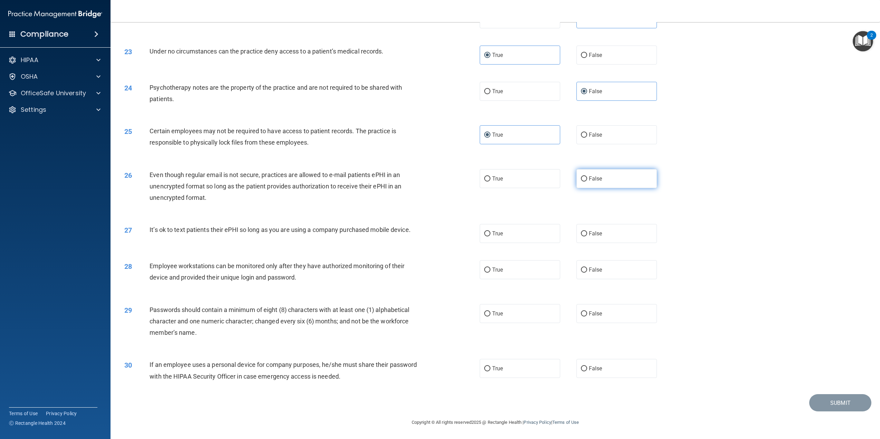
click at [587, 181] on input "False" at bounding box center [584, 178] width 6 height 5
radio input "true"
click at [597, 234] on span "False" at bounding box center [595, 233] width 13 height 7
click at [587, 234] on input "False" at bounding box center [584, 233] width 6 height 5
radio input "true"
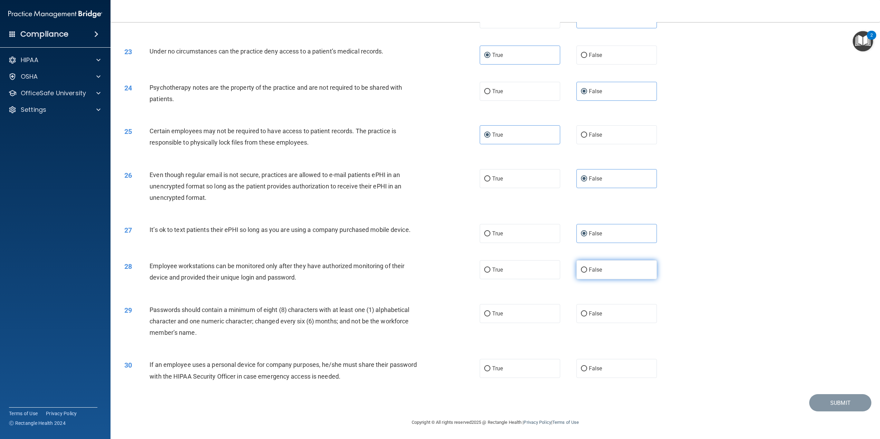
click at [602, 274] on label "False" at bounding box center [616, 269] width 80 height 19
click at [587, 273] on input "False" at bounding box center [584, 270] width 6 height 5
radio input "true"
click at [488, 316] on label "True" at bounding box center [519, 313] width 80 height 19
click at [488, 316] on input "True" at bounding box center [487, 313] width 6 height 5
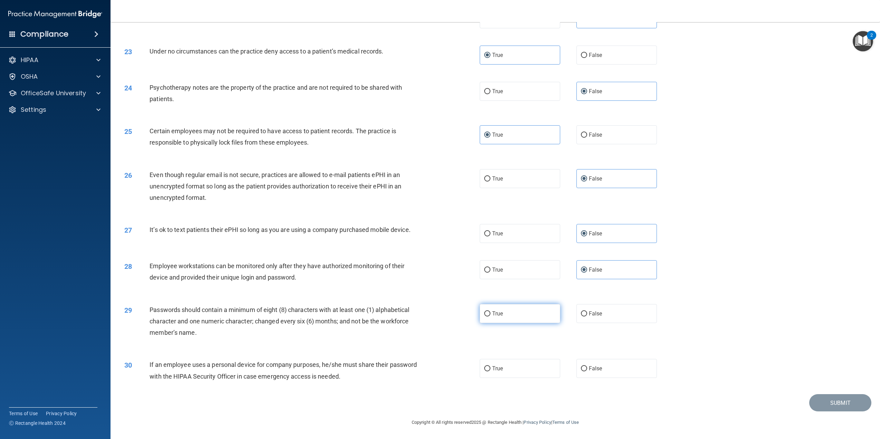
radio input "true"
click at [606, 374] on label "False" at bounding box center [616, 368] width 80 height 19
click at [587, 371] on input "False" at bounding box center [584, 368] width 6 height 5
radio input "true"
click at [832, 405] on button "Submit" at bounding box center [840, 403] width 62 height 18
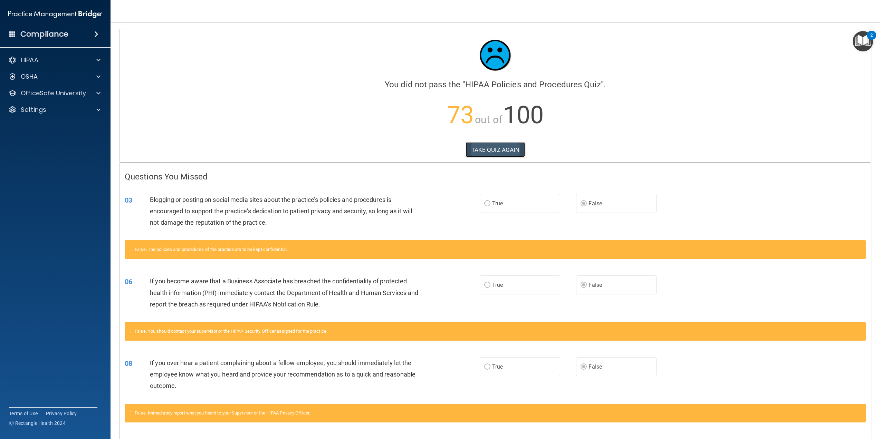
click at [479, 150] on button "TAKE QUIZ AGAIN" at bounding box center [495, 149] width 60 height 15
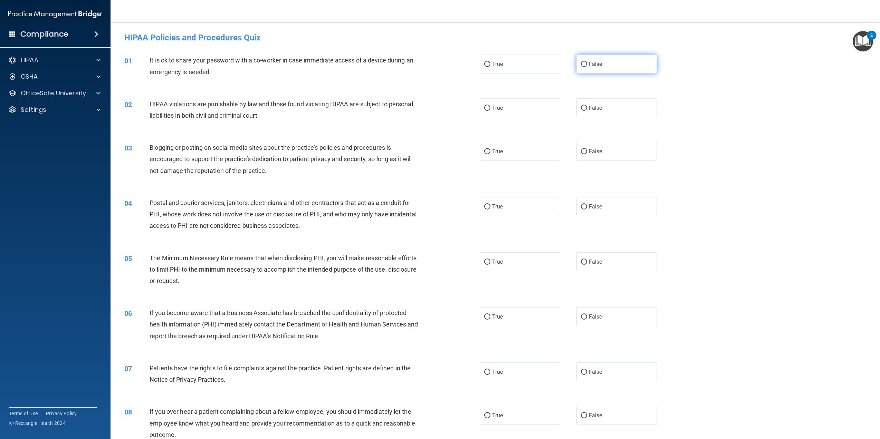
click at [601, 65] on label "False" at bounding box center [616, 64] width 80 height 19
click at [587, 65] on input "False" at bounding box center [584, 64] width 6 height 5
radio input "true"
click at [549, 112] on label "True" at bounding box center [519, 107] width 80 height 19
click at [490, 111] on input "True" at bounding box center [487, 108] width 6 height 5
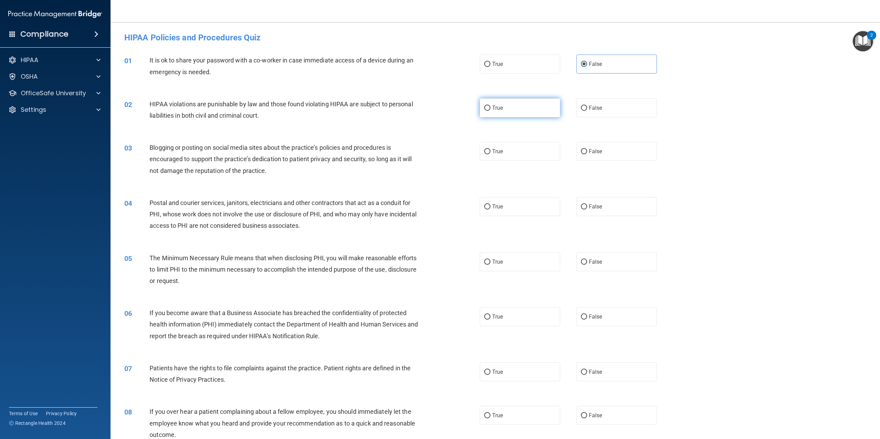
radio input "true"
click at [612, 152] on label "False" at bounding box center [616, 151] width 80 height 19
click at [587, 152] on input "False" at bounding box center [584, 151] width 6 height 5
radio input "true"
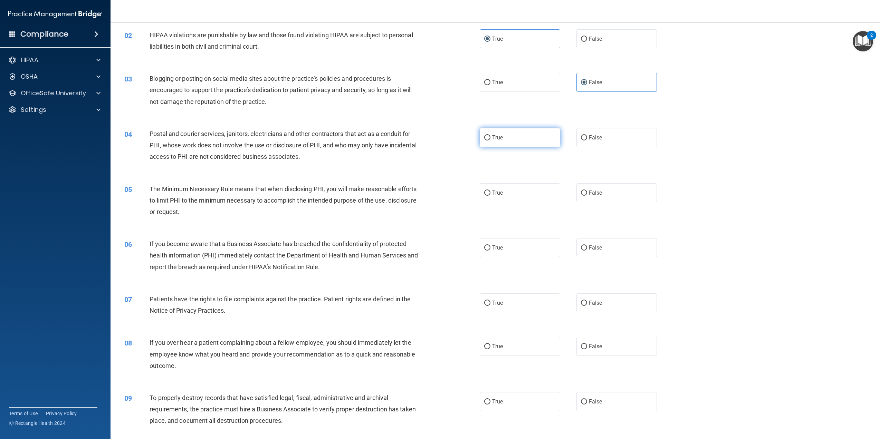
click at [513, 139] on label "True" at bounding box center [519, 137] width 80 height 19
click at [490, 139] on input "True" at bounding box center [487, 137] width 6 height 5
radio input "true"
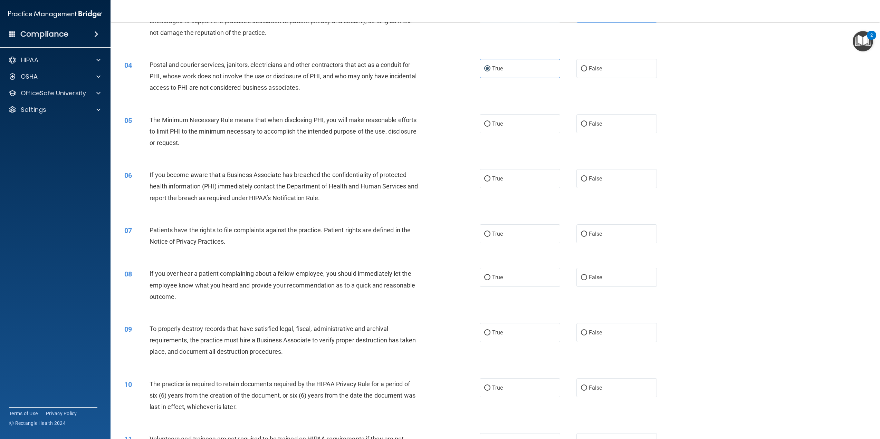
click at [513, 109] on div "05 The Minimum Necessary Rule means that when disclosing PHI, you will make rea…" at bounding box center [495, 133] width 752 height 55
click at [502, 119] on label "True" at bounding box center [519, 123] width 80 height 19
click at [490, 122] on input "True" at bounding box center [487, 124] width 6 height 5
radio input "true"
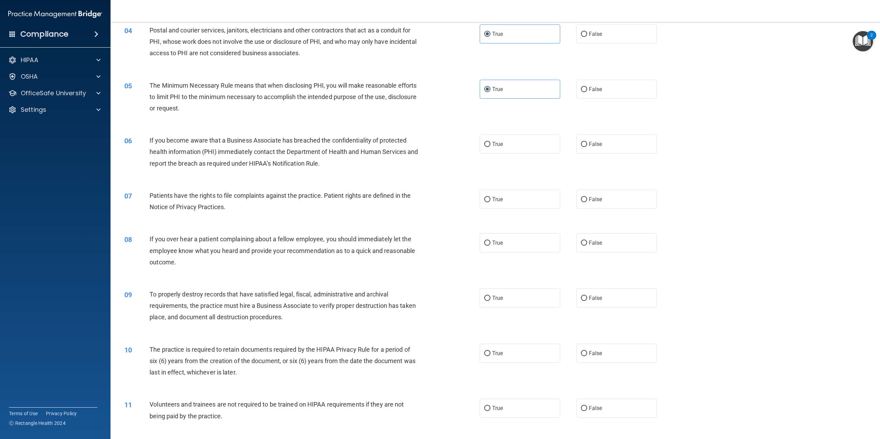
click at [507, 156] on div "06 If you become aware that a Business Associate has breached the confidentiali…" at bounding box center [495, 153] width 752 height 55
click at [508, 151] on label "True" at bounding box center [519, 144] width 80 height 19
click at [490, 147] on input "True" at bounding box center [487, 144] width 6 height 5
radio input "true"
click at [601, 145] on label "False" at bounding box center [616, 144] width 80 height 19
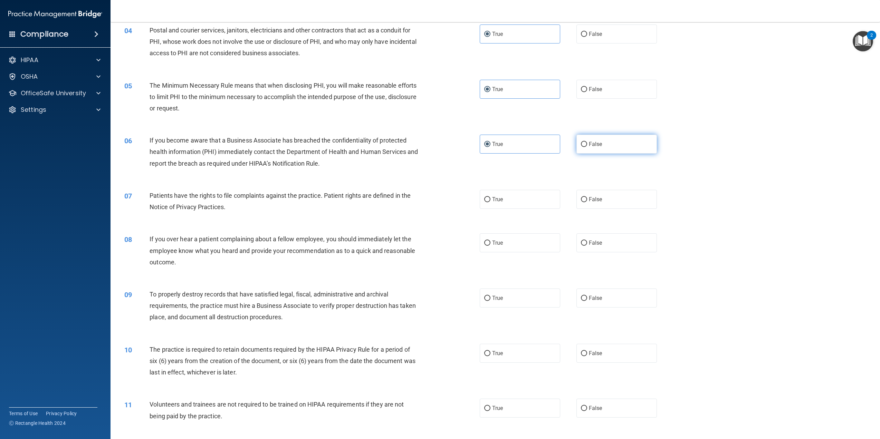
click at [587, 145] on input "False" at bounding box center [584, 144] width 6 height 5
radio input "true"
radio input "false"
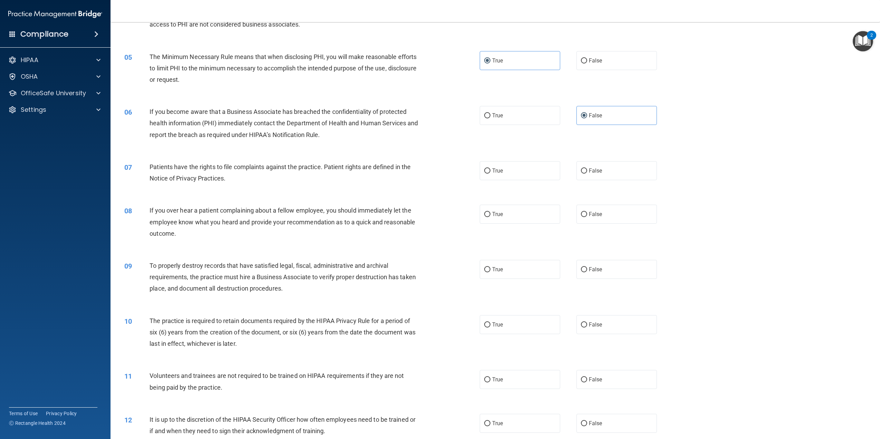
scroll to position [242, 0]
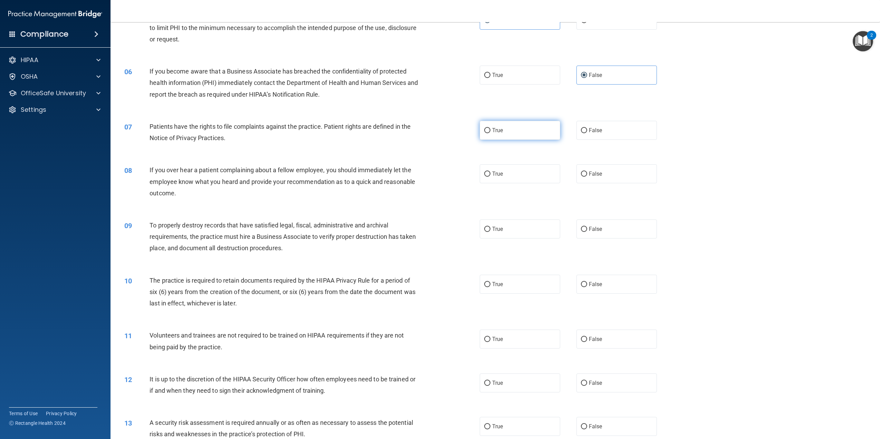
click at [501, 132] on label "True" at bounding box center [519, 130] width 80 height 19
click at [490, 132] on input "True" at bounding box center [487, 130] width 6 height 5
radio input "true"
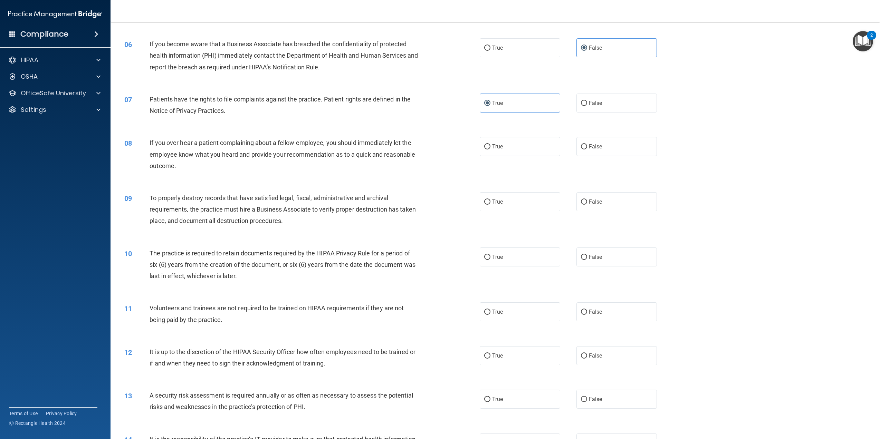
scroll to position [311, 0]
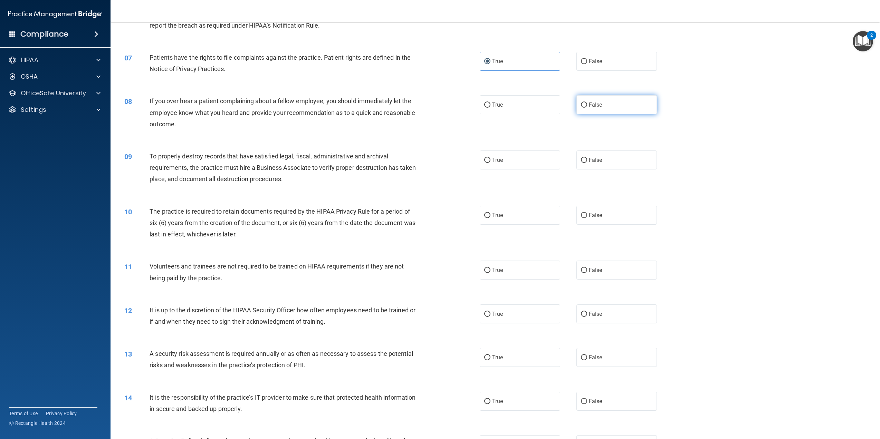
click at [601, 112] on label "False" at bounding box center [616, 104] width 80 height 19
click at [587, 108] on input "False" at bounding box center [584, 105] width 6 height 5
radio input "true"
click at [614, 161] on label "False" at bounding box center [616, 160] width 80 height 19
click at [587, 161] on input "False" at bounding box center [584, 160] width 6 height 5
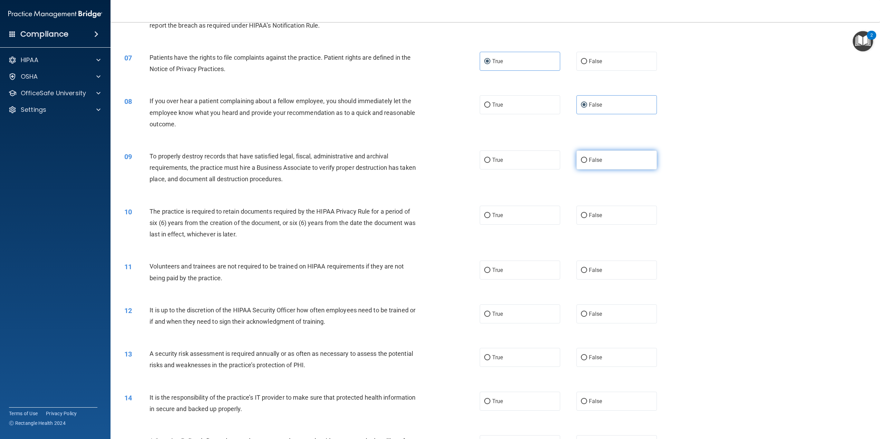
radio input "true"
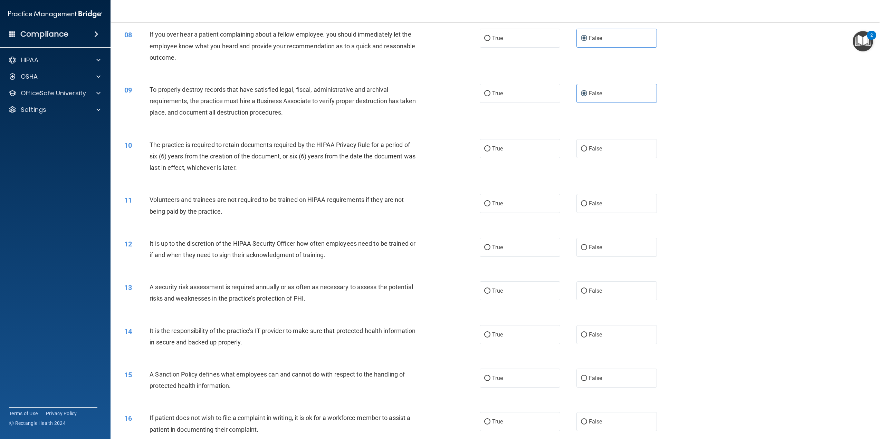
scroll to position [414, 0]
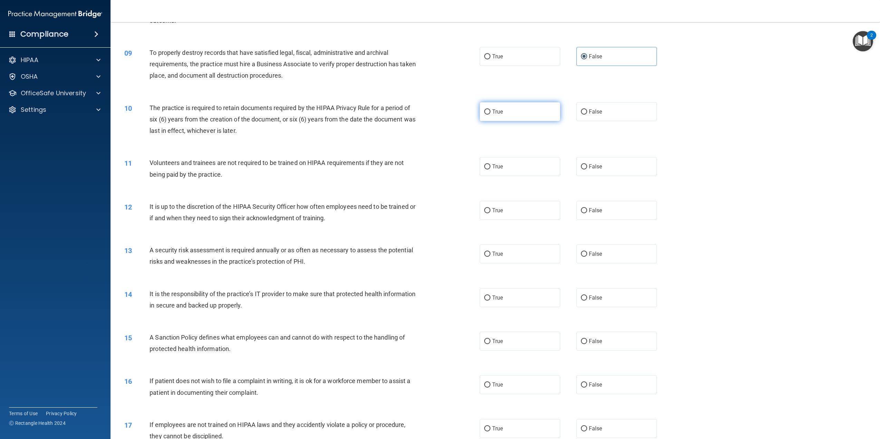
click at [523, 110] on label "True" at bounding box center [519, 111] width 80 height 19
click at [490, 110] on input "True" at bounding box center [487, 111] width 6 height 5
radio input "true"
click at [595, 164] on span "False" at bounding box center [595, 166] width 13 height 7
click at [587, 164] on input "False" at bounding box center [584, 166] width 6 height 5
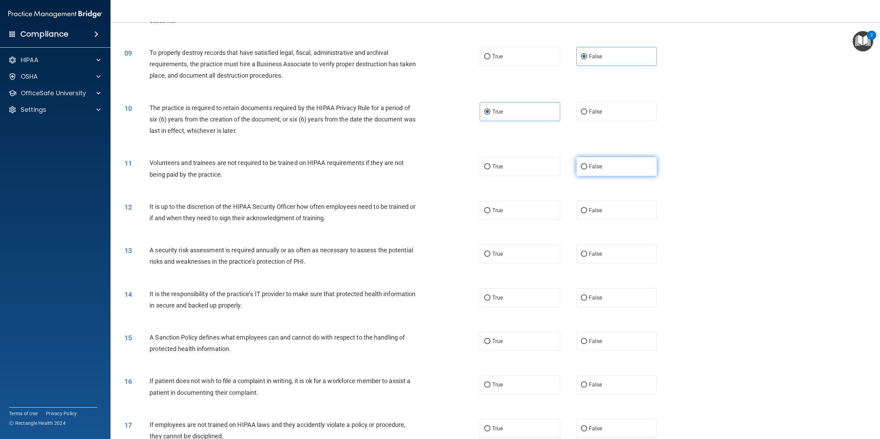
radio input "true"
drag, startPoint x: 512, startPoint y: 210, endPoint x: 512, endPoint y: 215, distance: 5.5
click at [512, 212] on label "True" at bounding box center [519, 210] width 80 height 19
click at [490, 212] on input "True" at bounding box center [487, 210] width 6 height 5
radio input "true"
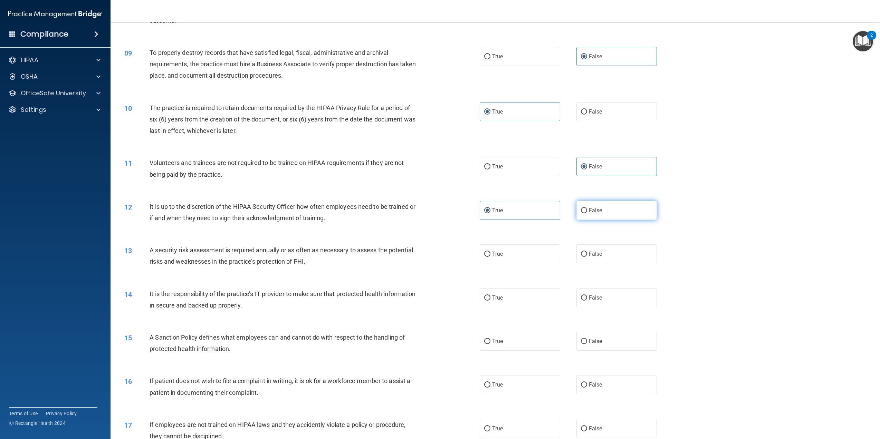
click at [600, 212] on label "False" at bounding box center [616, 210] width 80 height 19
click at [587, 212] on input "False" at bounding box center [584, 210] width 6 height 5
radio input "true"
radio input "false"
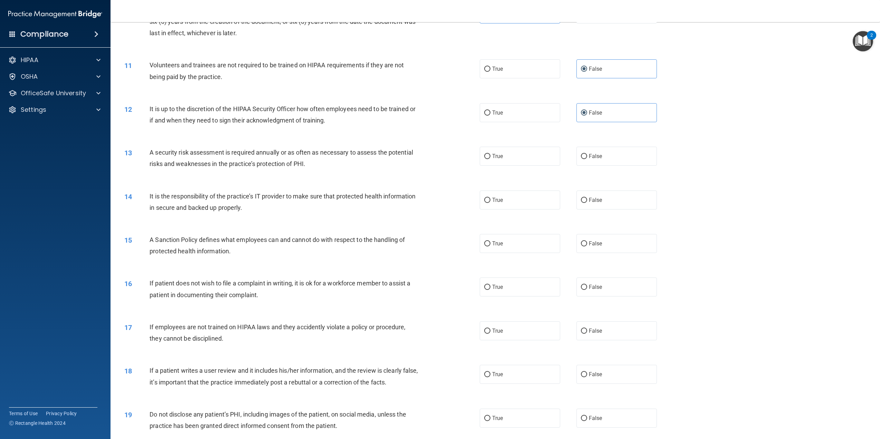
scroll to position [518, 0]
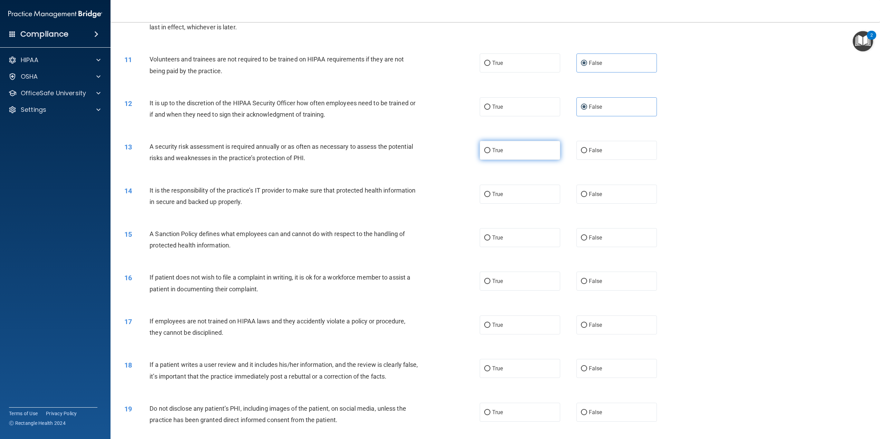
click at [526, 156] on label "True" at bounding box center [519, 150] width 80 height 19
click at [490, 153] on input "True" at bounding box center [487, 150] width 6 height 5
radio input "true"
click at [589, 194] on span "False" at bounding box center [595, 194] width 13 height 7
click at [587, 194] on input "False" at bounding box center [584, 194] width 6 height 5
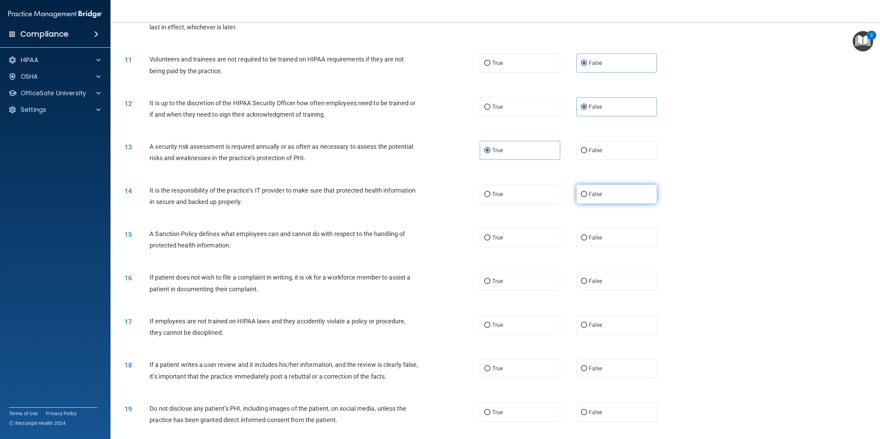
radio input "true"
click at [509, 238] on label "True" at bounding box center [519, 237] width 80 height 19
click at [490, 238] on input "True" at bounding box center [487, 237] width 6 height 5
radio input "true"
click at [603, 231] on label "False" at bounding box center [616, 237] width 80 height 19
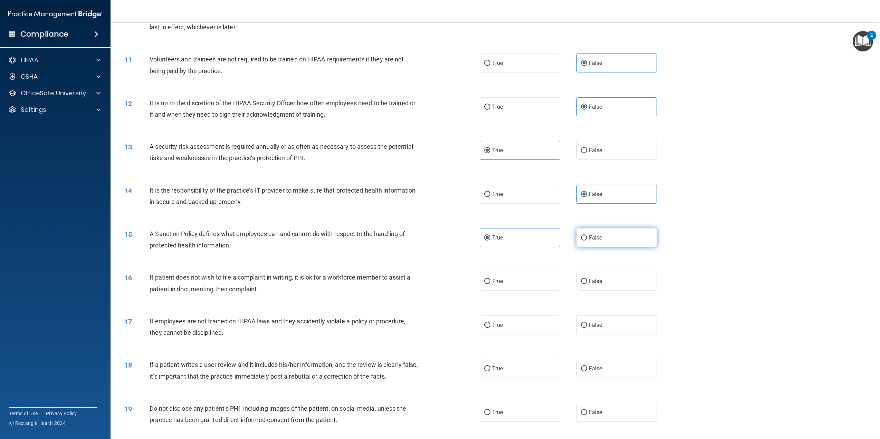
click at [587, 235] on input "False" at bounding box center [584, 237] width 6 height 5
radio input "true"
radio input "false"
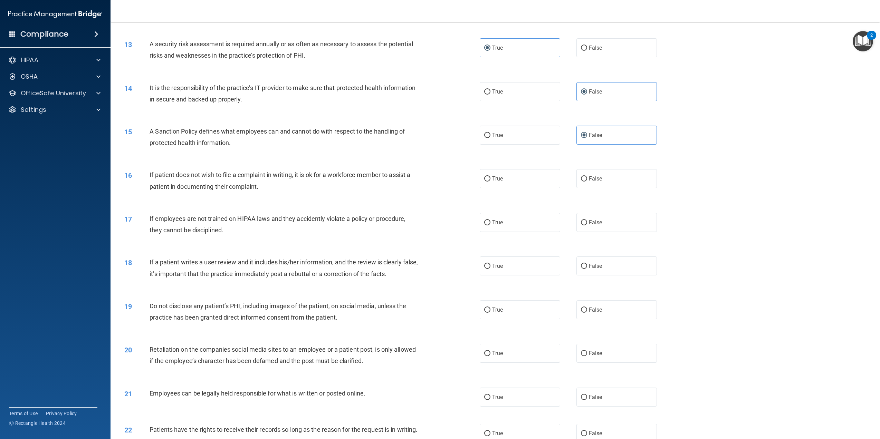
scroll to position [621, 0]
click at [515, 181] on label "True" at bounding box center [519, 177] width 80 height 19
click at [490, 181] on input "True" at bounding box center [487, 177] width 6 height 5
radio input "true"
click at [599, 222] on label "False" at bounding box center [616, 221] width 80 height 19
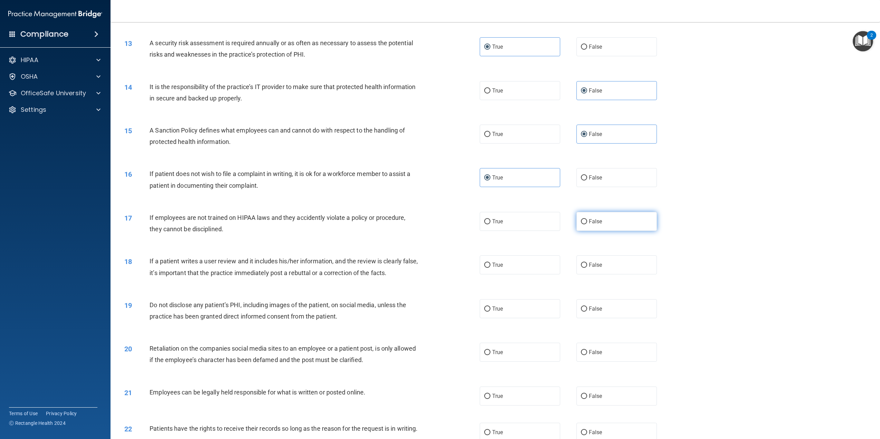
click at [587, 222] on input "False" at bounding box center [584, 221] width 6 height 5
radio input "true"
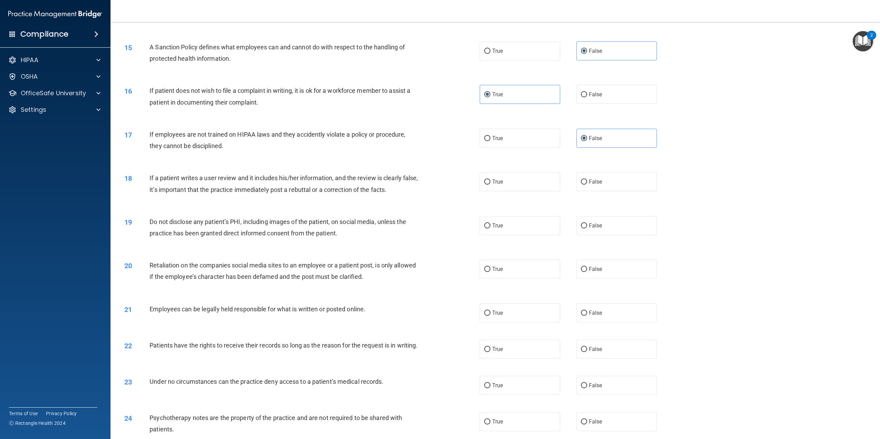
scroll to position [725, 0]
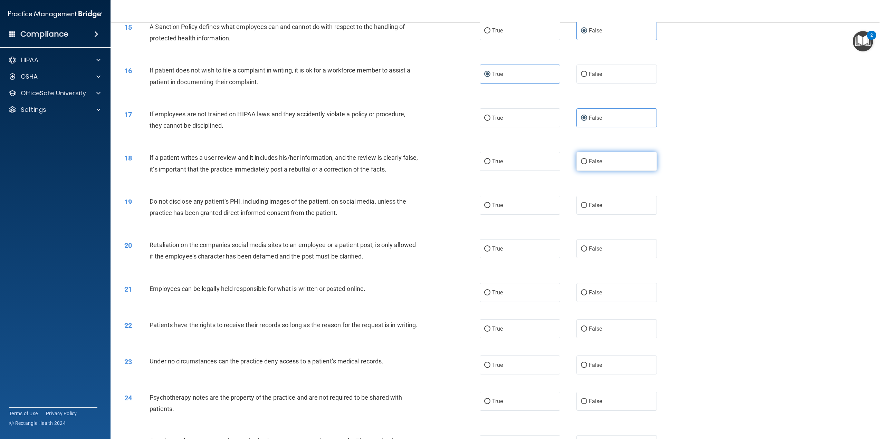
click at [616, 160] on label "False" at bounding box center [616, 161] width 80 height 19
click at [587, 160] on input "False" at bounding box center [584, 161] width 6 height 5
radio input "true"
click at [512, 203] on label "True" at bounding box center [519, 205] width 80 height 19
click at [490, 203] on input "True" at bounding box center [487, 205] width 6 height 5
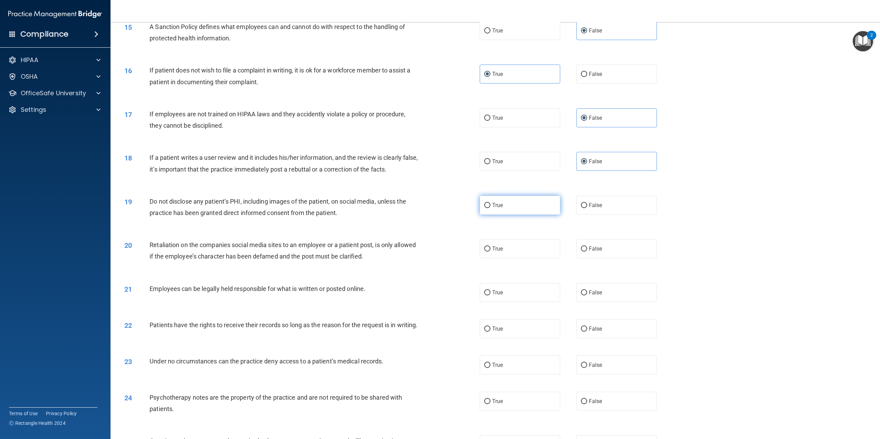
radio input "true"
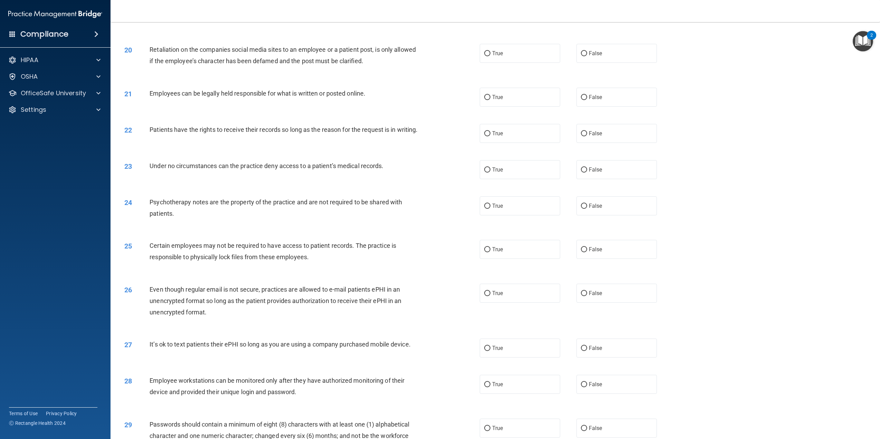
scroll to position [863, 0]
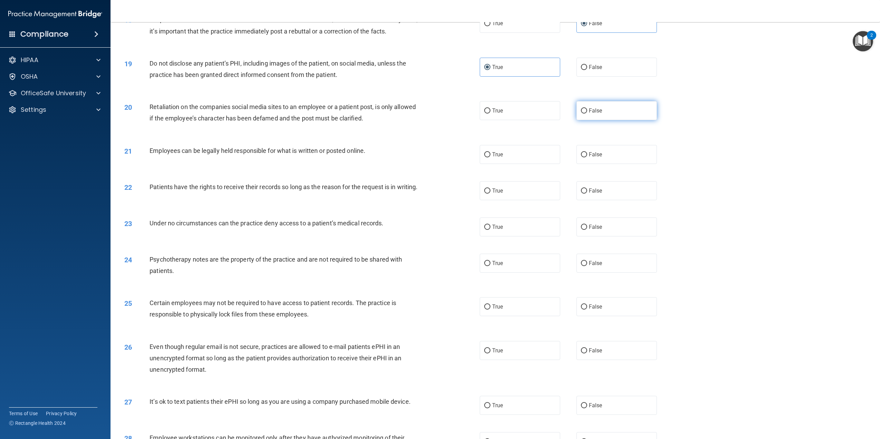
click at [604, 111] on label "False" at bounding box center [616, 110] width 80 height 19
click at [587, 111] on input "False" at bounding box center [584, 110] width 6 height 5
radio input "true"
click at [524, 154] on label "True" at bounding box center [519, 154] width 80 height 19
click at [490, 154] on input "True" at bounding box center [487, 154] width 6 height 5
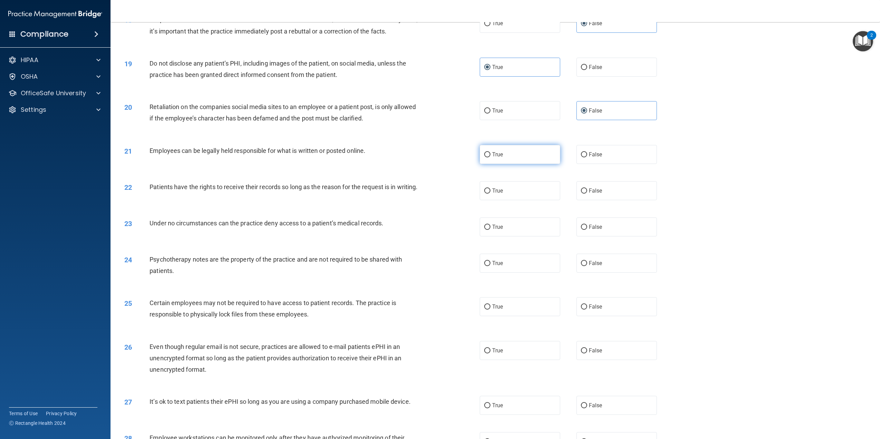
radio input "true"
click at [608, 192] on label "False" at bounding box center [616, 190] width 80 height 19
click at [587, 192] on input "False" at bounding box center [584, 190] width 6 height 5
radio input "true"
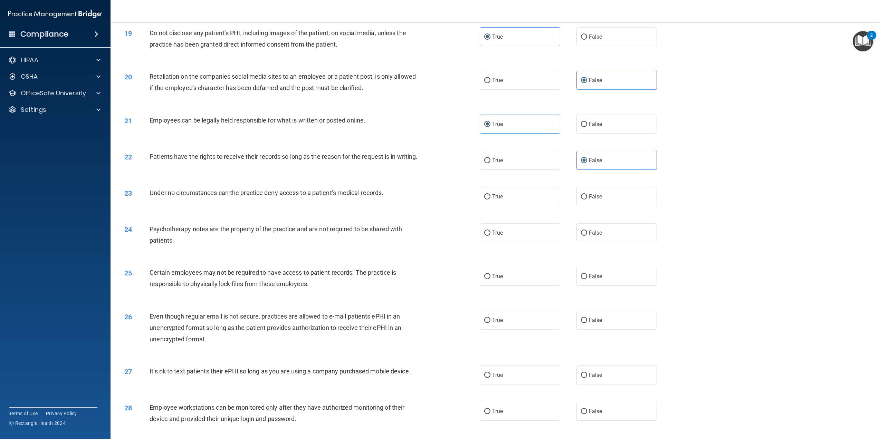
scroll to position [932, 0]
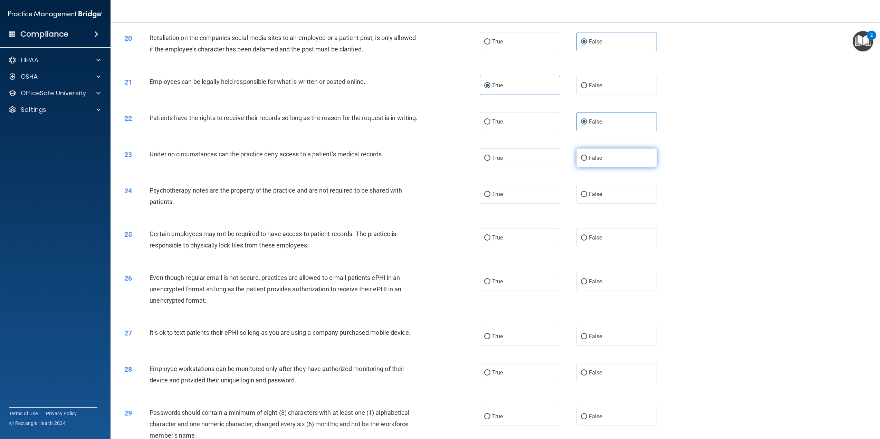
click at [613, 167] on label "False" at bounding box center [616, 157] width 80 height 19
click at [587, 161] on input "False" at bounding box center [584, 158] width 6 height 5
radio input "true"
click at [498, 197] on span "True" at bounding box center [497, 194] width 11 height 7
click at [490, 197] on input "True" at bounding box center [487, 194] width 6 height 5
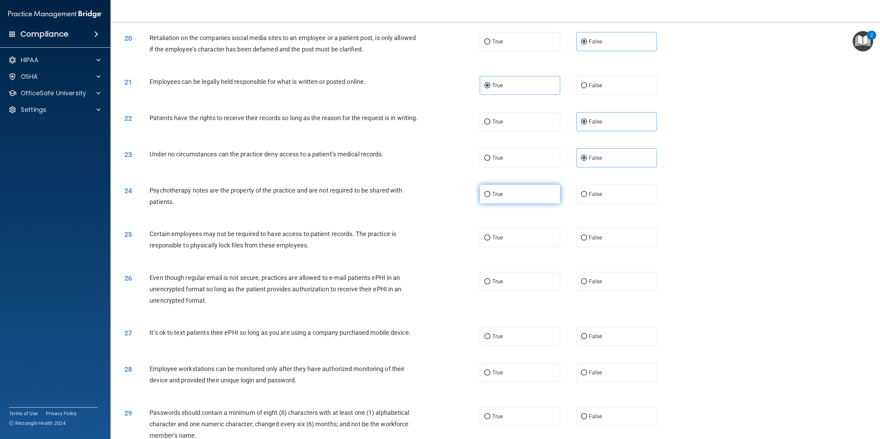
radio input "true"
click at [506, 303] on div "26 Even though regular email is not secure, practices are allowed to e-mail pat…" at bounding box center [495, 290] width 752 height 55
click at [510, 290] on label "True" at bounding box center [519, 281] width 80 height 19
click at [490, 284] on input "True" at bounding box center [487, 281] width 6 height 5
radio input "true"
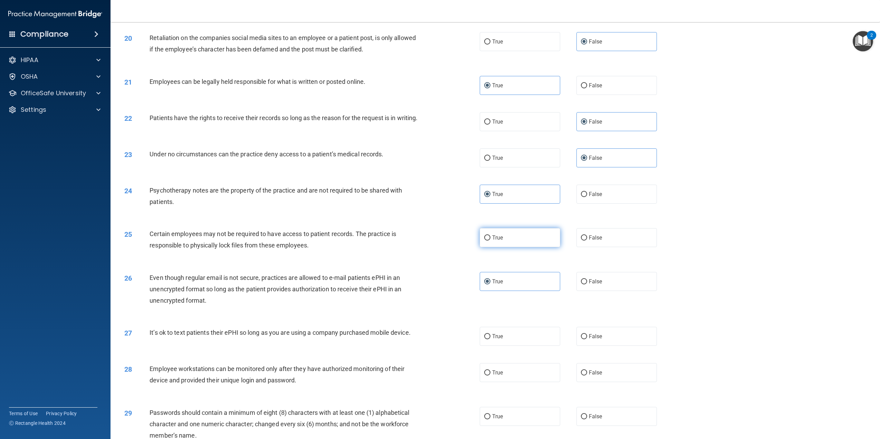
click at [509, 236] on label "True" at bounding box center [519, 237] width 80 height 19
click at [490, 236] on input "True" at bounding box center [487, 237] width 6 height 5
radio input "true"
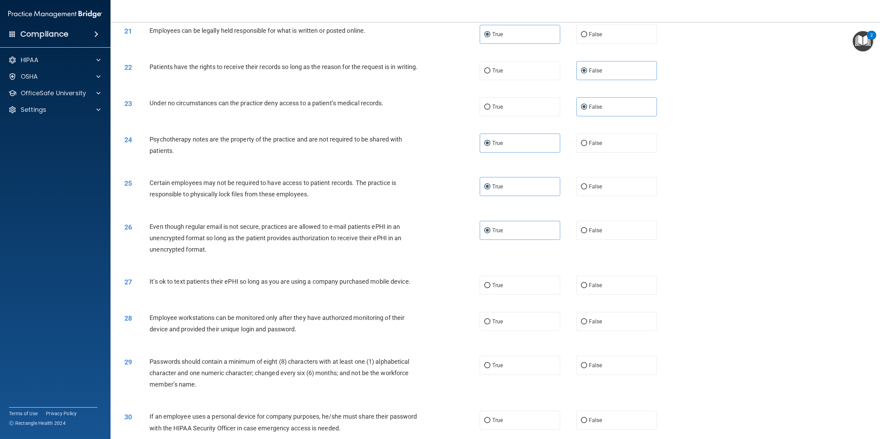
scroll to position [1042, 0]
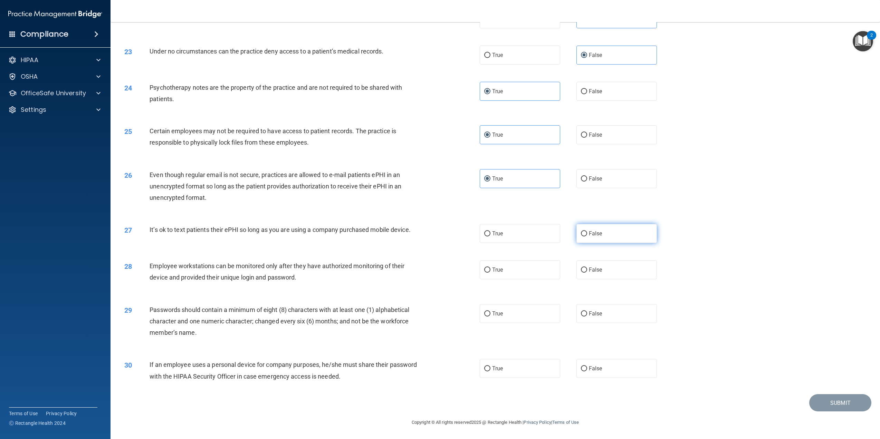
click at [589, 232] on span "False" at bounding box center [595, 233] width 13 height 7
click at [587, 232] on input "False" at bounding box center [584, 233] width 6 height 5
radio input "true"
click at [581, 268] on input "False" at bounding box center [584, 270] width 6 height 5
radio input "true"
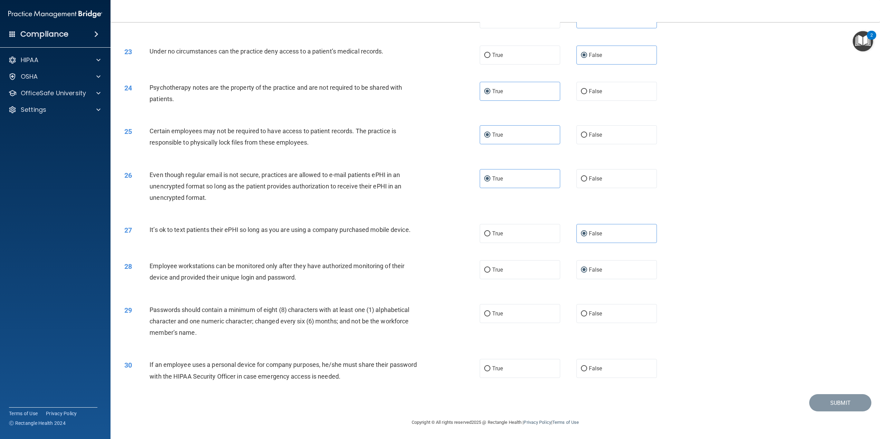
click at [559, 312] on div "True False" at bounding box center [575, 313] width 193 height 19
click at [535, 314] on label "True" at bounding box center [519, 313] width 80 height 19
click at [490, 314] on input "True" at bounding box center [487, 313] width 6 height 5
radio input "true"
click at [589, 366] on span "False" at bounding box center [595, 368] width 13 height 7
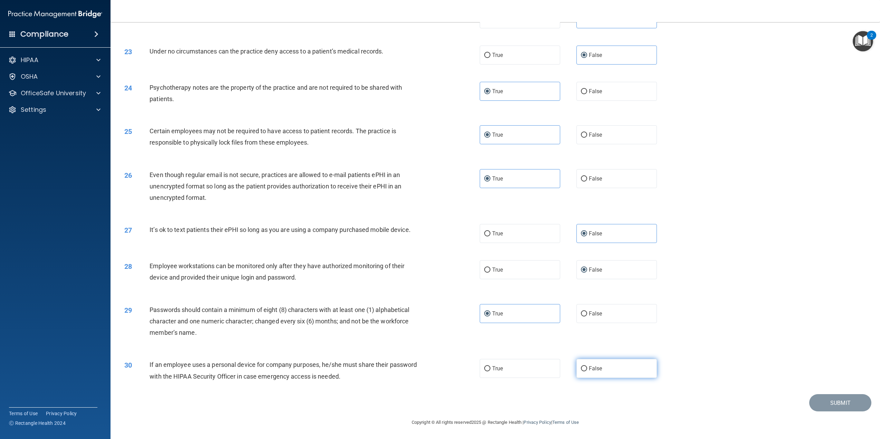
click at [587, 366] on input "False" at bounding box center [584, 368] width 6 height 5
radio input "true"
click at [833, 396] on button "Submit" at bounding box center [840, 403] width 62 height 18
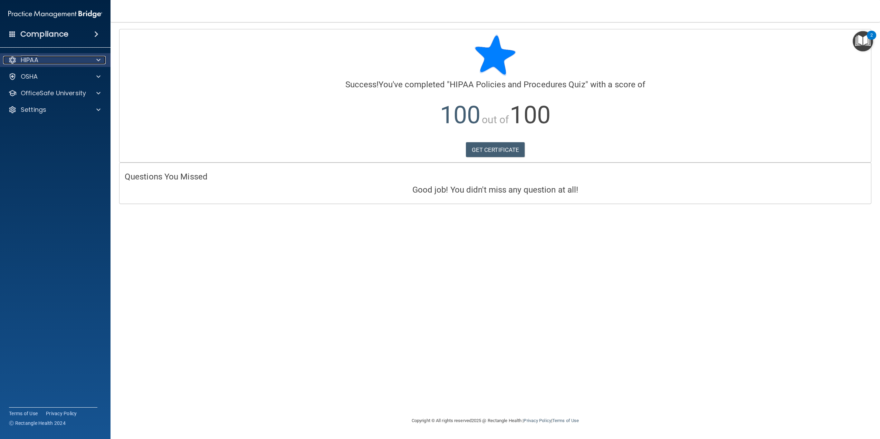
click at [47, 62] on div "HIPAA" at bounding box center [46, 60] width 86 height 8
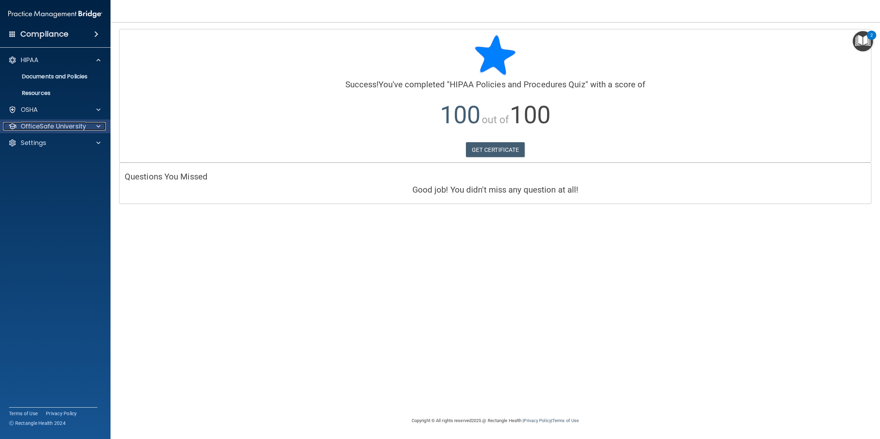
click at [81, 127] on p "OfficeSafe University" at bounding box center [53, 126] width 65 height 8
click at [60, 145] on p "HIPAA Training" at bounding box center [32, 142] width 57 height 7
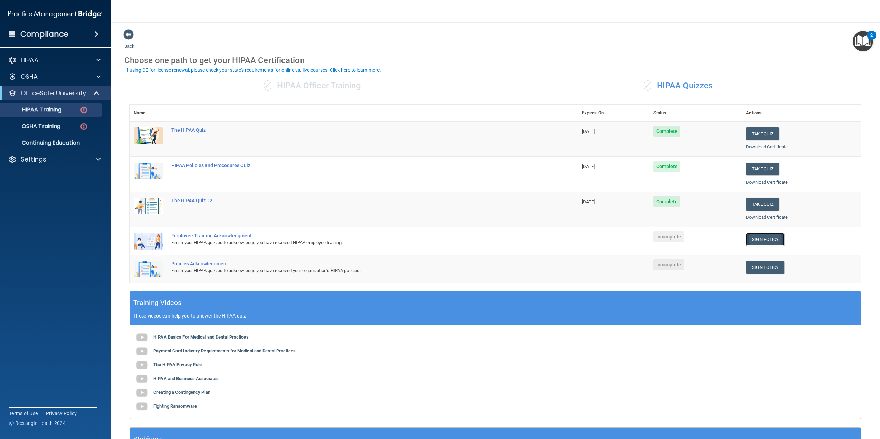
click at [770, 237] on link "Sign Policy" at bounding box center [765, 239] width 38 height 13
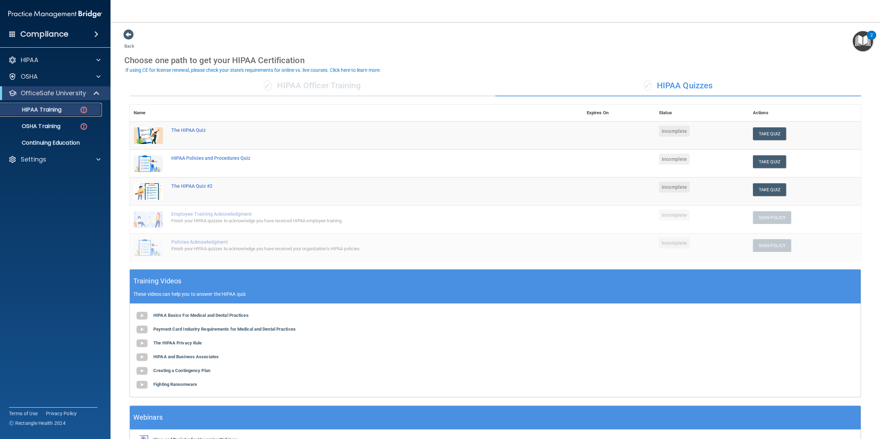
click at [59, 110] on p "HIPAA Training" at bounding box center [32, 109] width 57 height 7
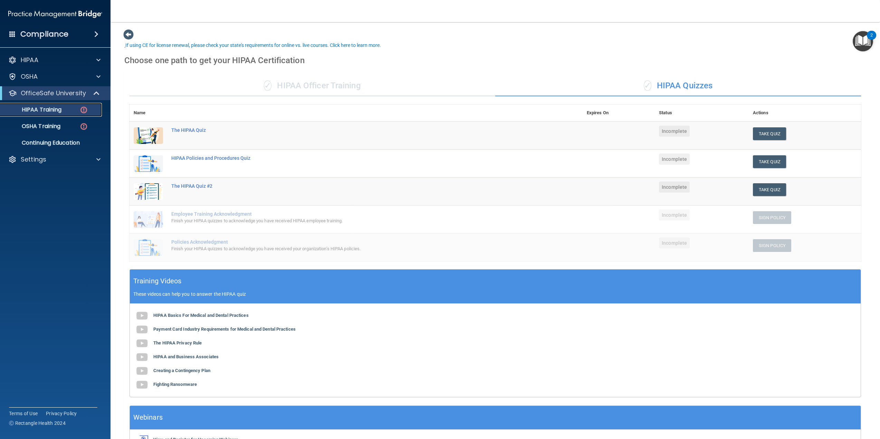
scroll to position [43, 0]
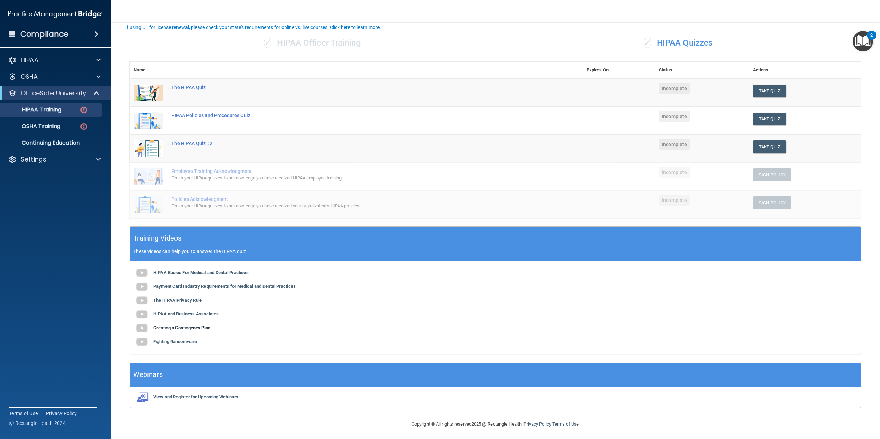
click at [164, 325] on b "Creating a Contingency Plan" at bounding box center [181, 327] width 57 height 5
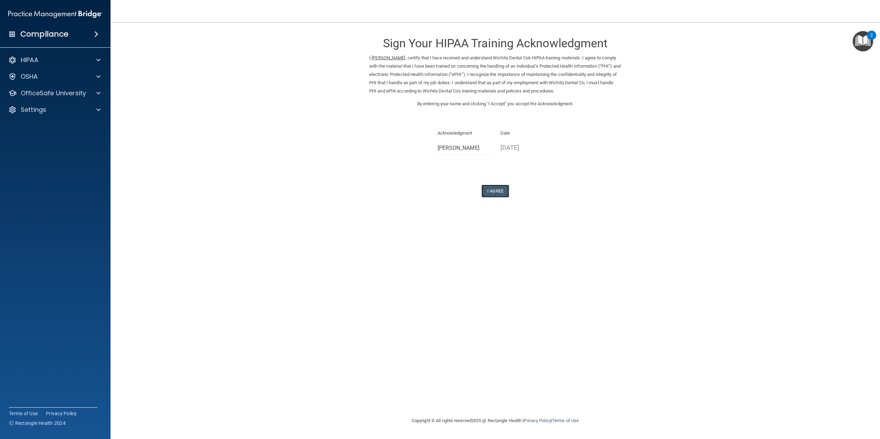
click at [494, 192] on button "I Agree" at bounding box center [495, 191] width 28 height 13
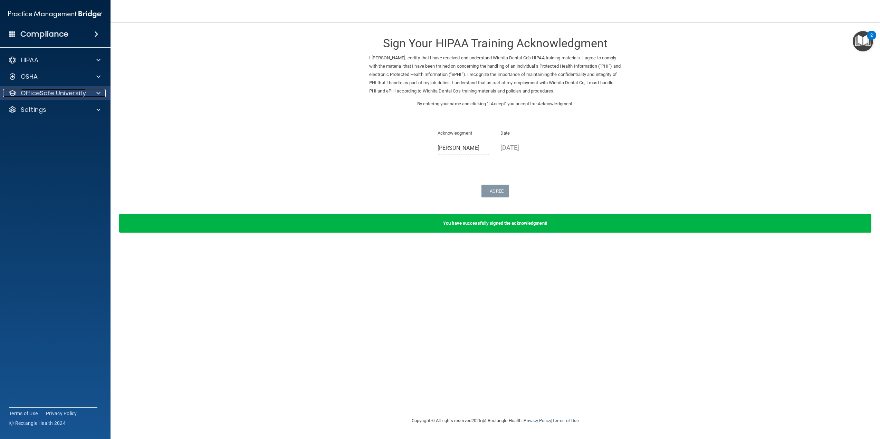
click at [85, 94] on p "OfficeSafe University" at bounding box center [53, 93] width 65 height 8
click at [63, 105] on link "HIPAA Training" at bounding box center [47, 110] width 109 height 14
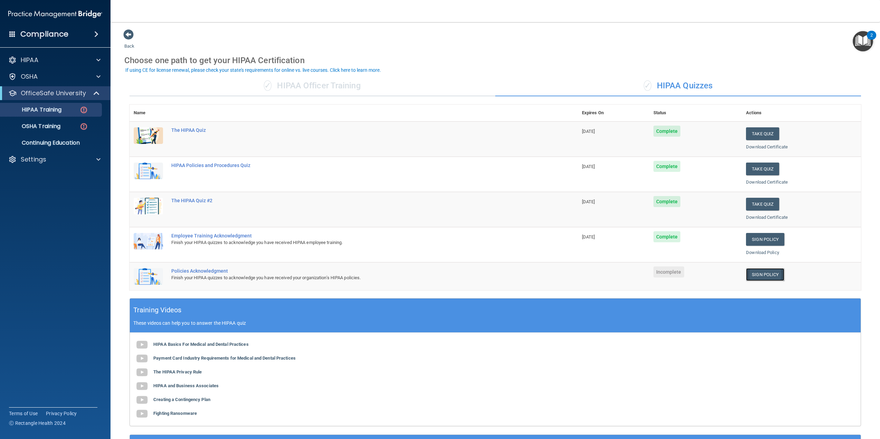
click at [754, 268] on link "Sign Policy" at bounding box center [765, 274] width 38 height 13
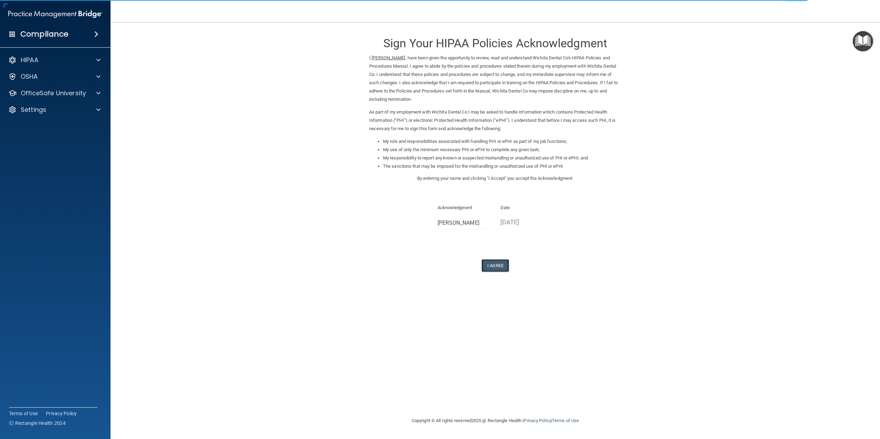
click at [491, 265] on button "I Agree" at bounding box center [495, 265] width 28 height 13
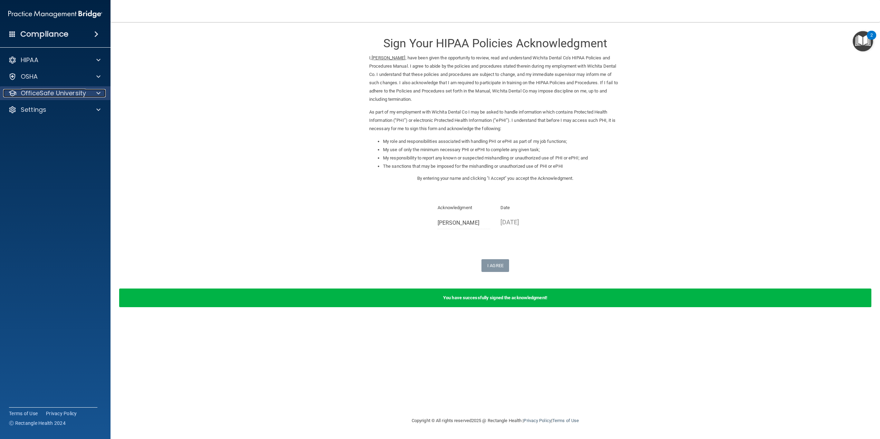
click at [51, 90] on p "OfficeSafe University" at bounding box center [53, 93] width 65 height 8
click at [66, 109] on div "HIPAA Training" at bounding box center [51, 109] width 94 height 7
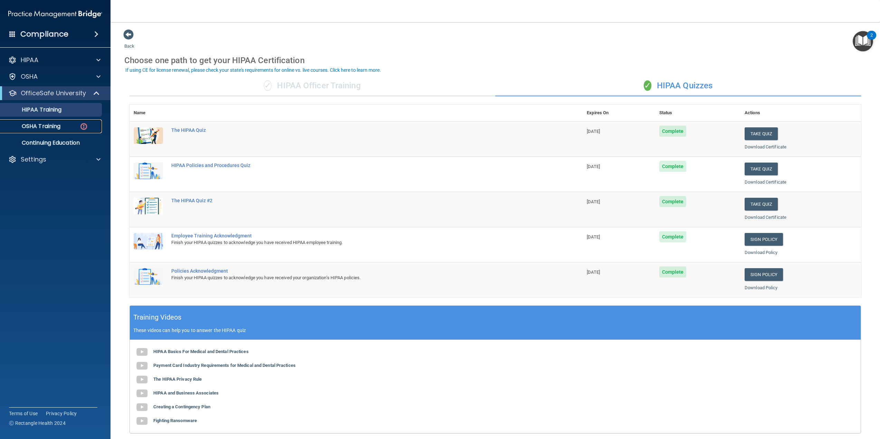
click at [48, 124] on p "OSHA Training" at bounding box center [32, 126] width 56 height 7
